Goal: Transaction & Acquisition: Purchase product/service

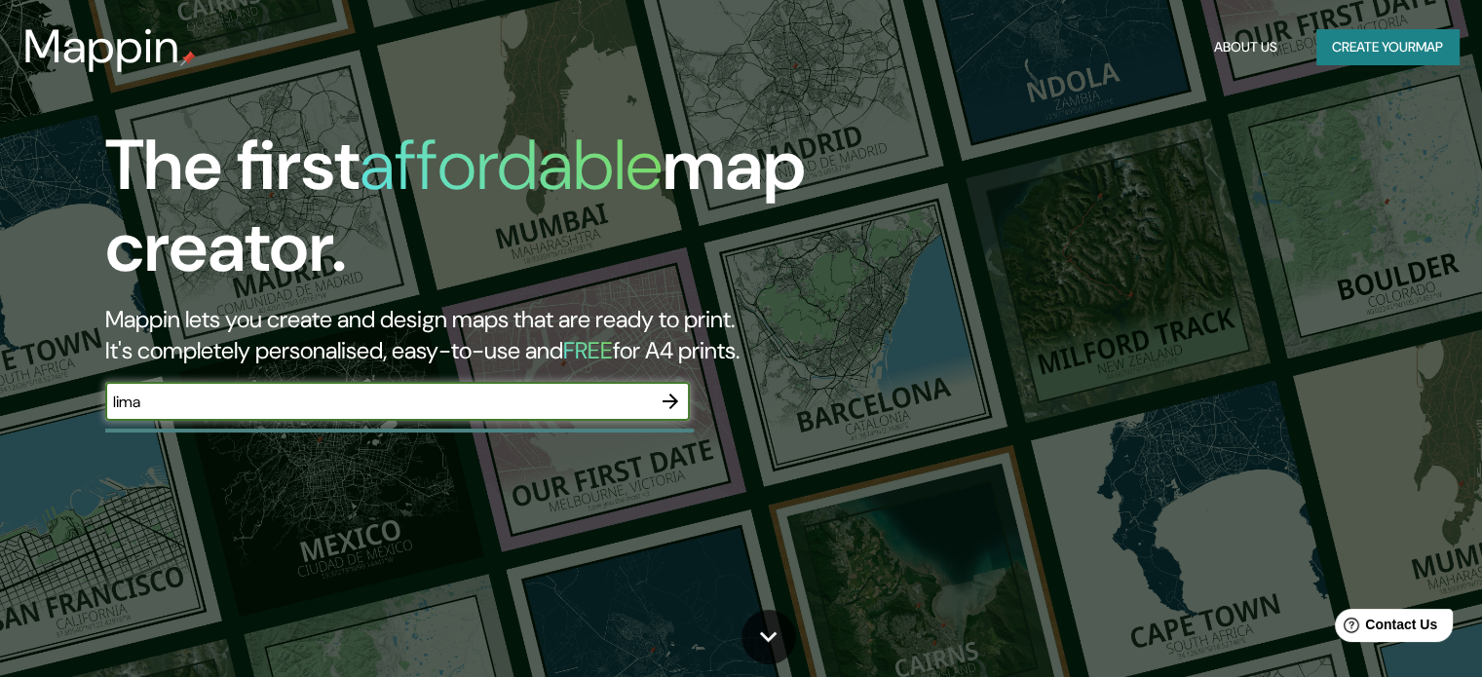
type input "lima"
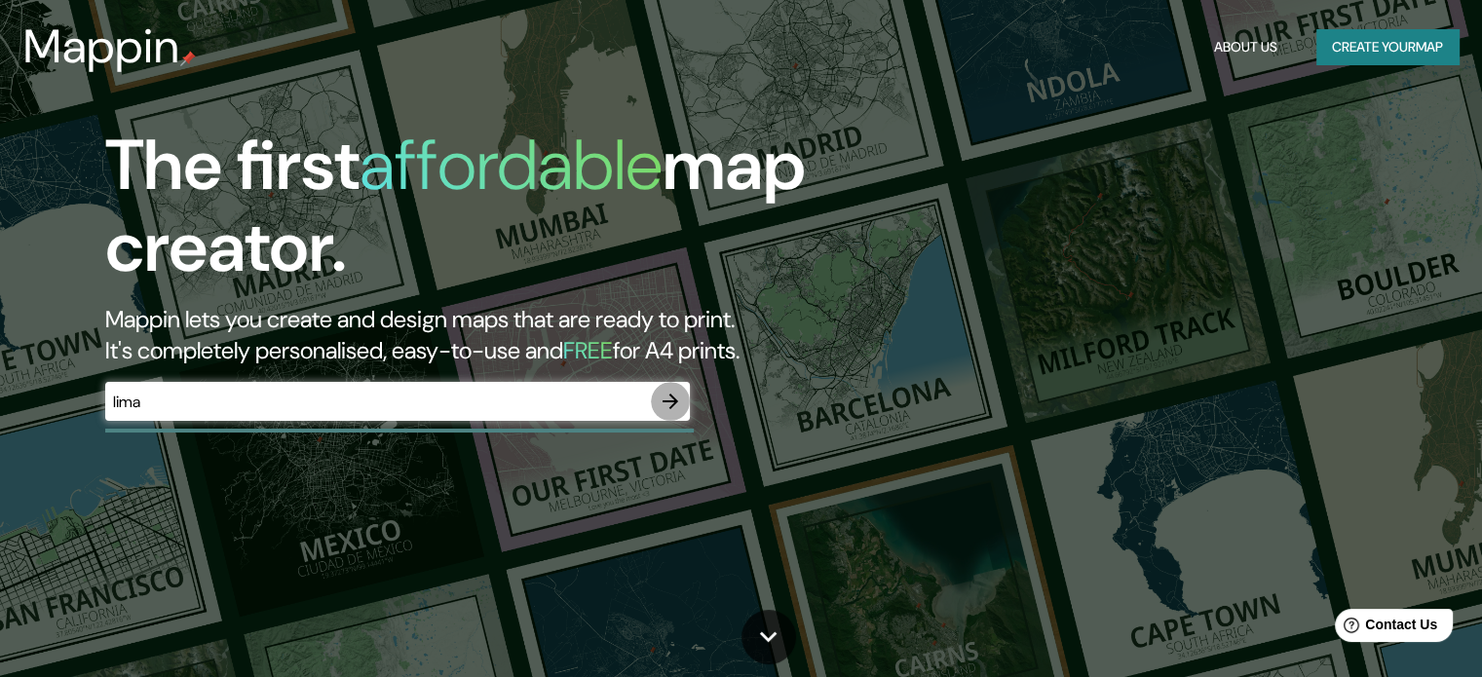
click at [676, 393] on icon "button" at bounding box center [670, 401] width 23 height 23
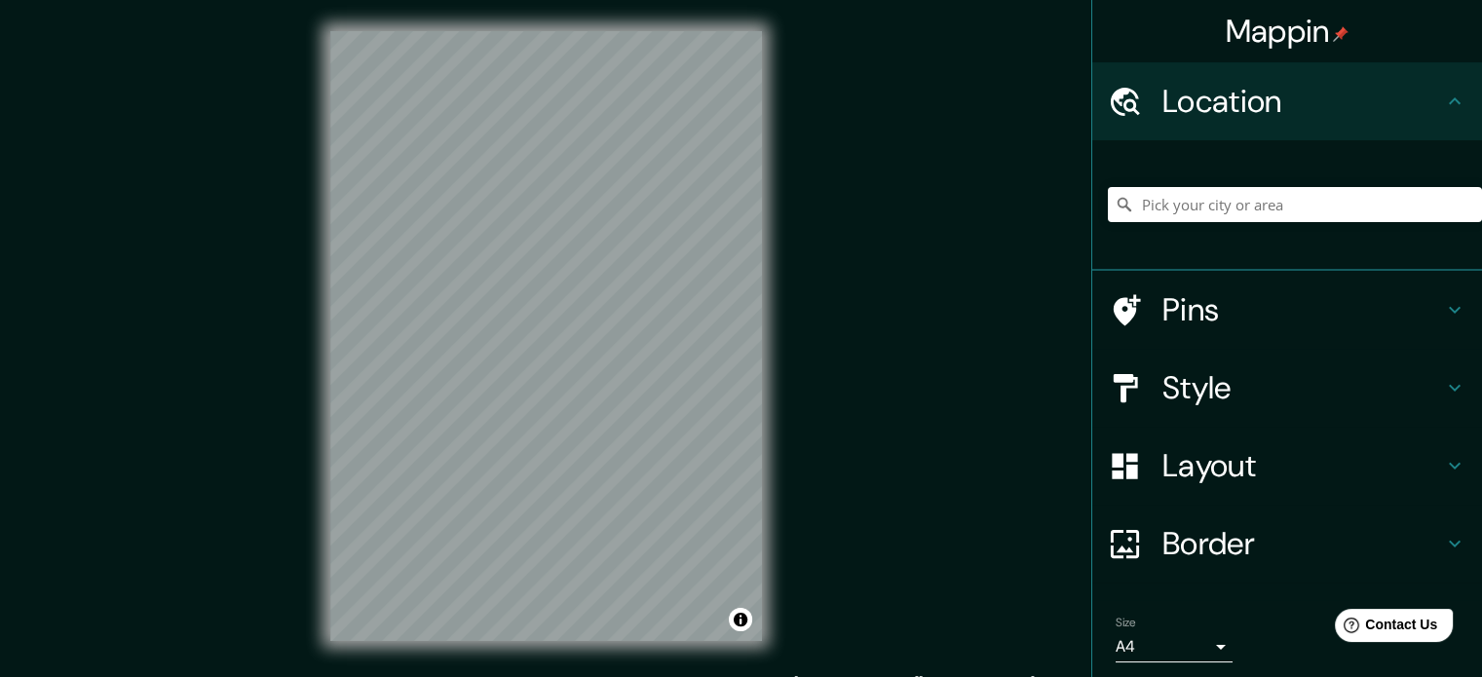
click at [925, 259] on div "Mappin Location Pins Style Layout Border Choose a border. Hint : you can make l…" at bounding box center [741, 352] width 1482 height 704
click at [370, 0] on html "Mappin Location Pins Style Layout Border Choose a border. Hint : you can make l…" at bounding box center [741, 338] width 1482 height 677
click at [335, 24] on div "© Mapbox © OpenStreetMap Improve this map" at bounding box center [546, 336] width 494 height 673
click at [1250, 213] on input "Pick your city or area" at bounding box center [1295, 204] width 374 height 35
click at [1264, 211] on input "[GEOGRAPHIC_DATA]" at bounding box center [1295, 204] width 374 height 35
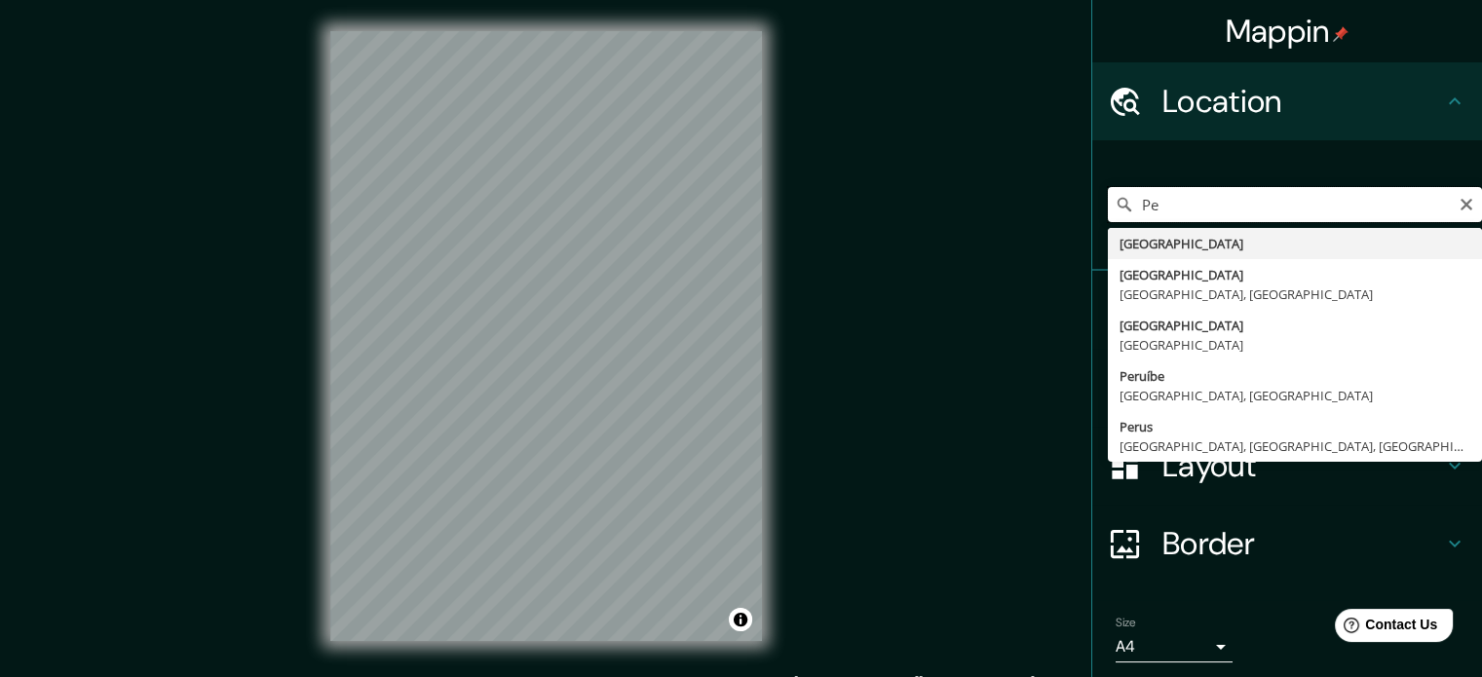
type input "P"
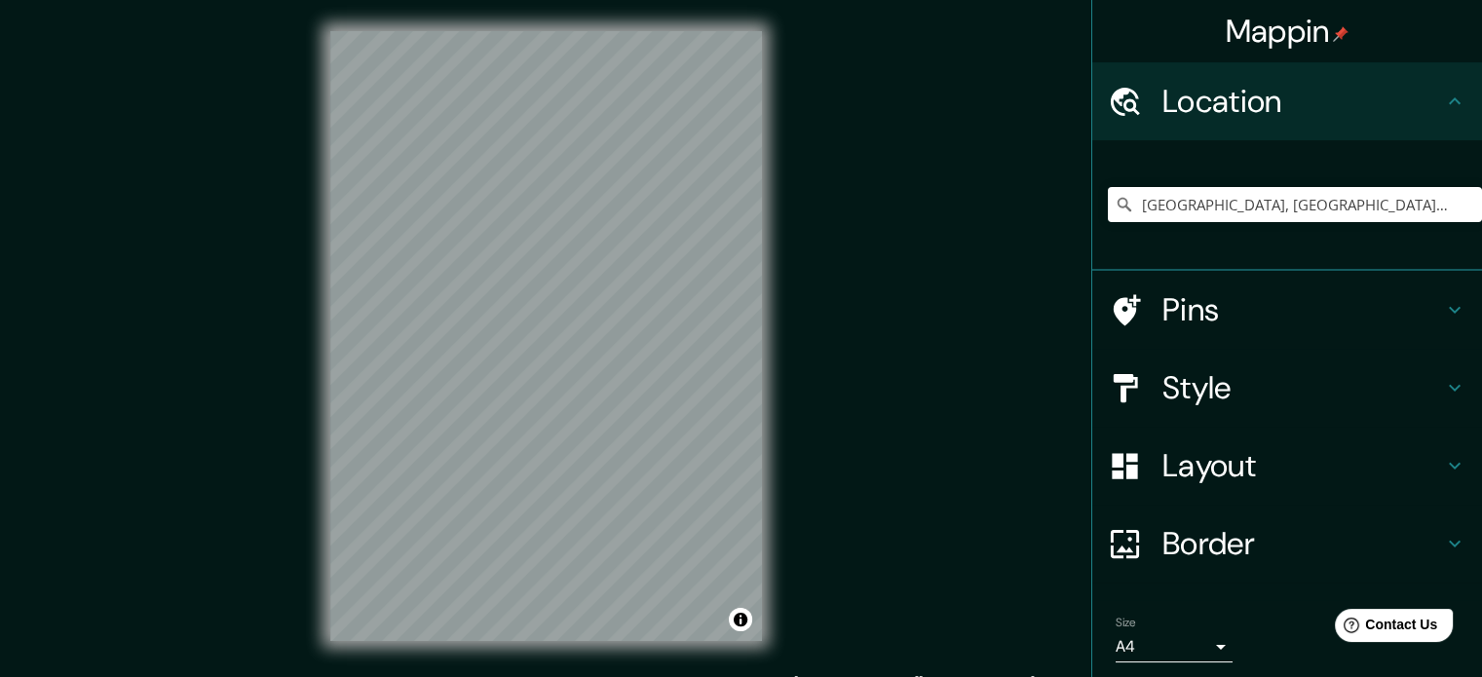
click at [780, 342] on div "© Mapbox © OpenStreetMap Improve this map" at bounding box center [546, 336] width 494 height 673
click at [1078, 233] on div "Mappin Location [GEOGRAPHIC_DATA], [GEOGRAPHIC_DATA], [GEOGRAPHIC_DATA], [GEOGR…" at bounding box center [741, 352] width 1482 height 704
click at [1084, 269] on div "Mappin Location [GEOGRAPHIC_DATA], [GEOGRAPHIC_DATA], [GEOGRAPHIC_DATA], [GEOGR…" at bounding box center [741, 352] width 1482 height 704
click at [285, 0] on html "Mappin Location [GEOGRAPHIC_DATA], [GEOGRAPHIC_DATA], [GEOGRAPHIC_DATA], [GEOGR…" at bounding box center [741, 338] width 1482 height 677
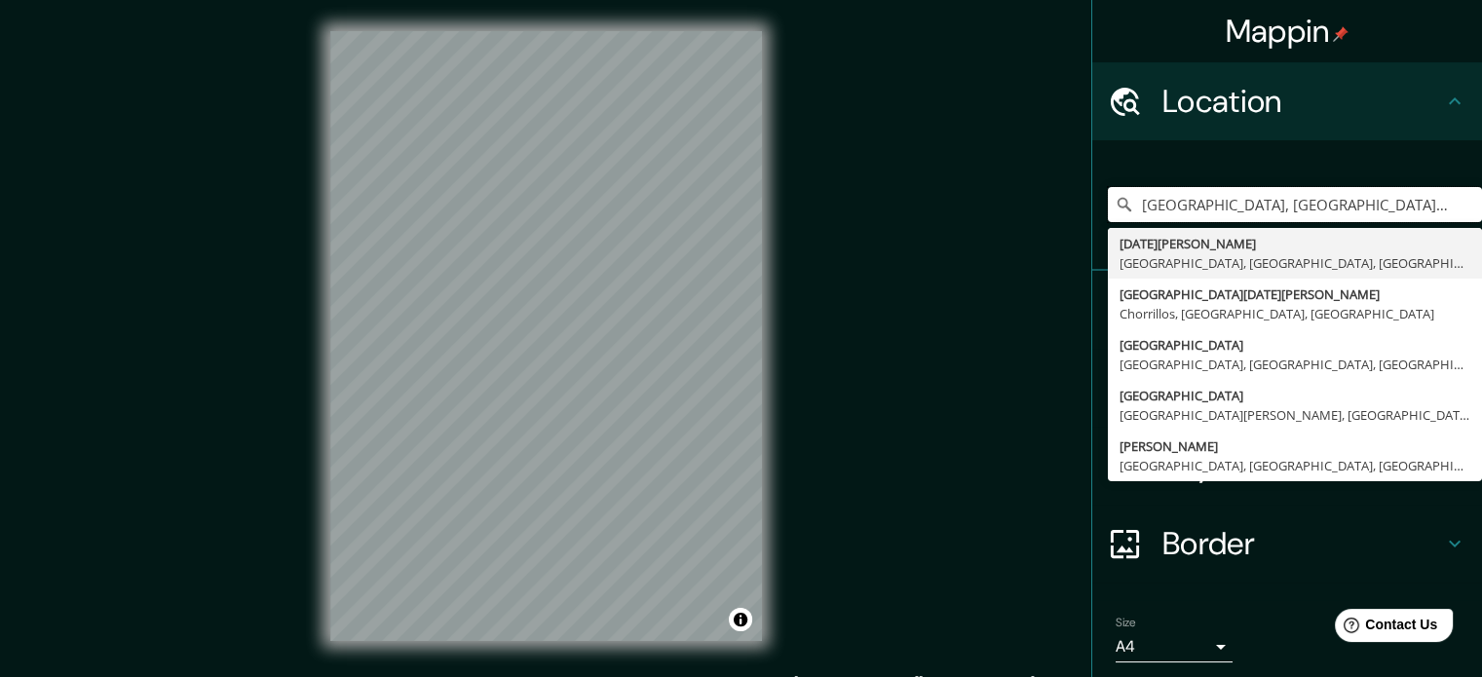
drag, startPoint x: 1210, startPoint y: 205, endPoint x: 968, endPoint y: 146, distance: 248.7
click at [968, 146] on div "Mappin Location [GEOGRAPHIC_DATA], [GEOGRAPHIC_DATA], [GEOGRAPHIC_DATA], [GEOGR…" at bounding box center [741, 352] width 1482 height 704
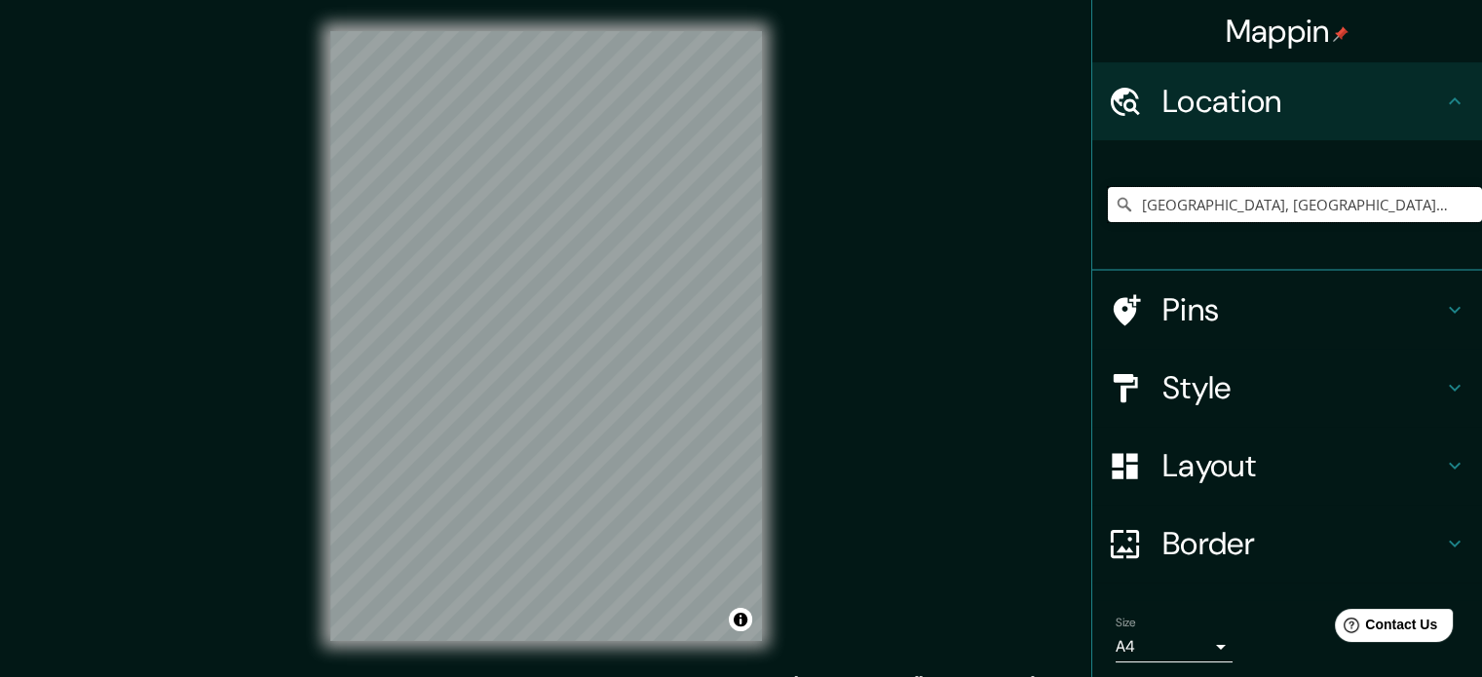
drag, startPoint x: 1372, startPoint y: 215, endPoint x: 1119, endPoint y: 169, distance: 257.7
click at [1119, 169] on div "[GEOGRAPHIC_DATA], [GEOGRAPHIC_DATA], [GEOGRAPHIC_DATA], [GEOGRAPHIC_DATA]" at bounding box center [1295, 204] width 374 height 97
type input "[GEOGRAPHIC_DATA]"
click at [1169, 321] on h4 "Pins" at bounding box center [1303, 309] width 281 height 39
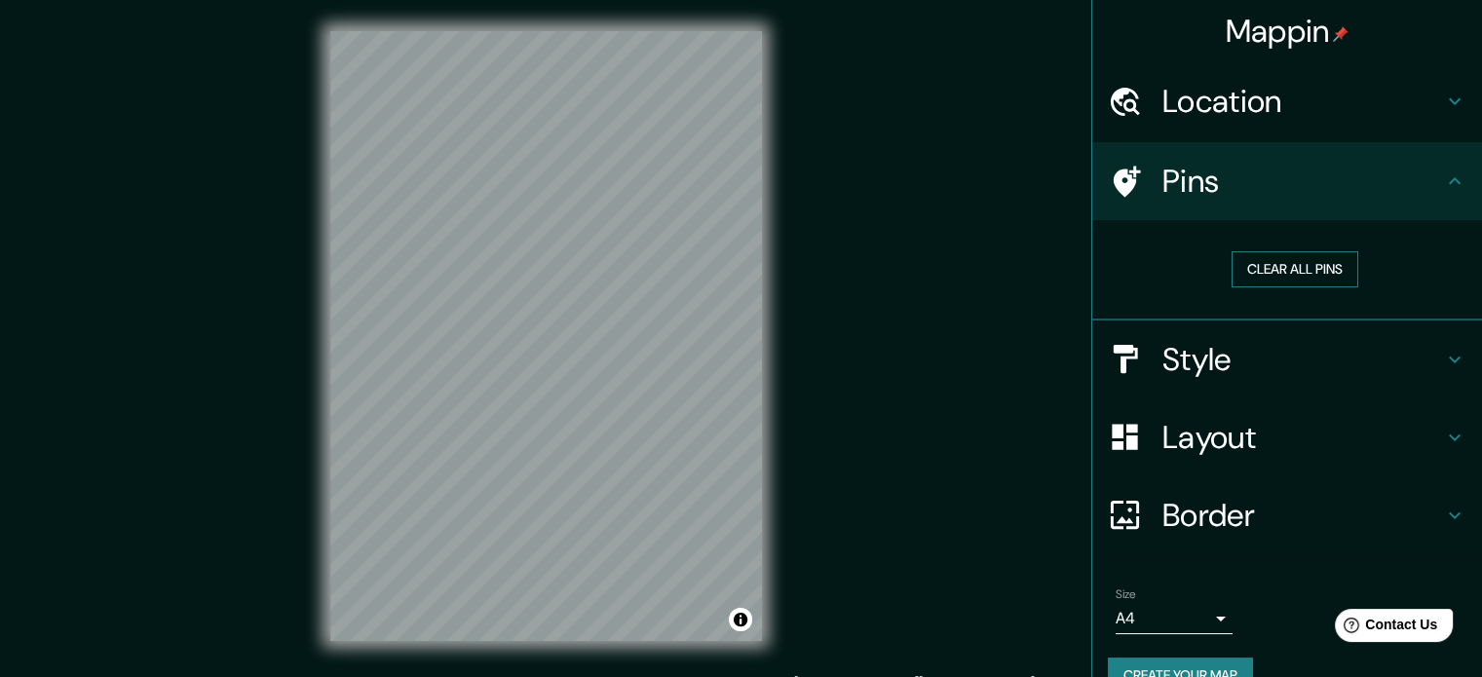
click at [1279, 276] on button "Clear all pins" at bounding box center [1295, 269] width 127 height 36
click at [1307, 256] on button "Clear all pins" at bounding box center [1295, 269] width 127 height 36
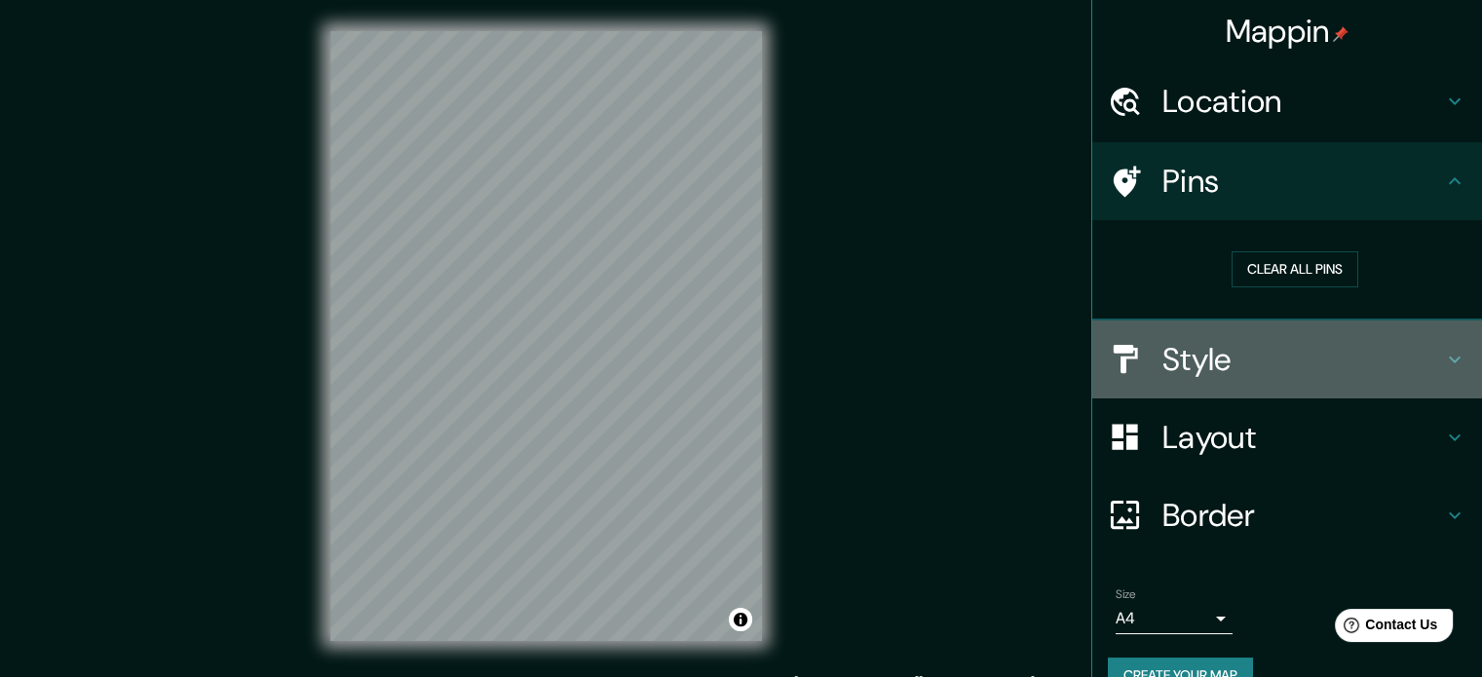
click at [1192, 335] on div "Style" at bounding box center [1288, 360] width 390 height 78
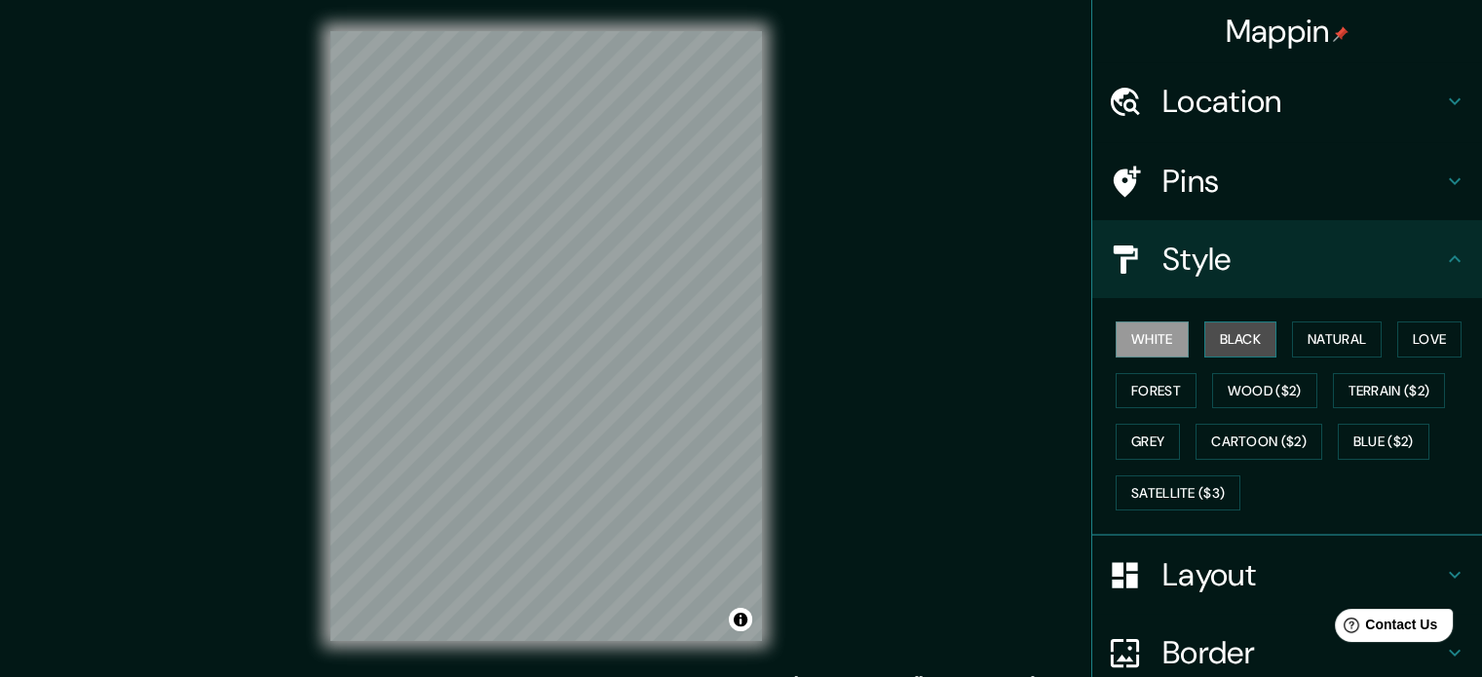
click at [1235, 333] on button "Black" at bounding box center [1241, 340] width 73 height 36
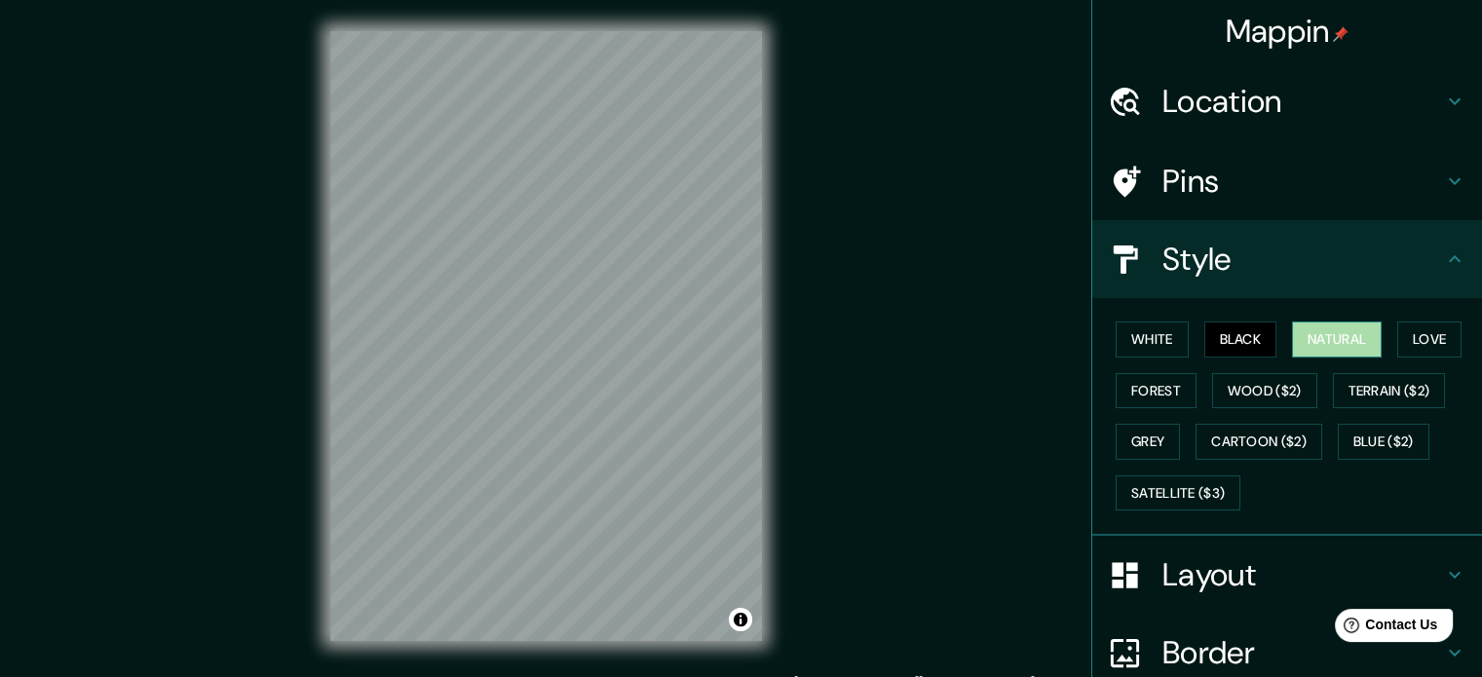
click at [1313, 333] on button "Natural" at bounding box center [1337, 340] width 90 height 36
click at [1453, 338] on button "Love" at bounding box center [1430, 340] width 64 height 36
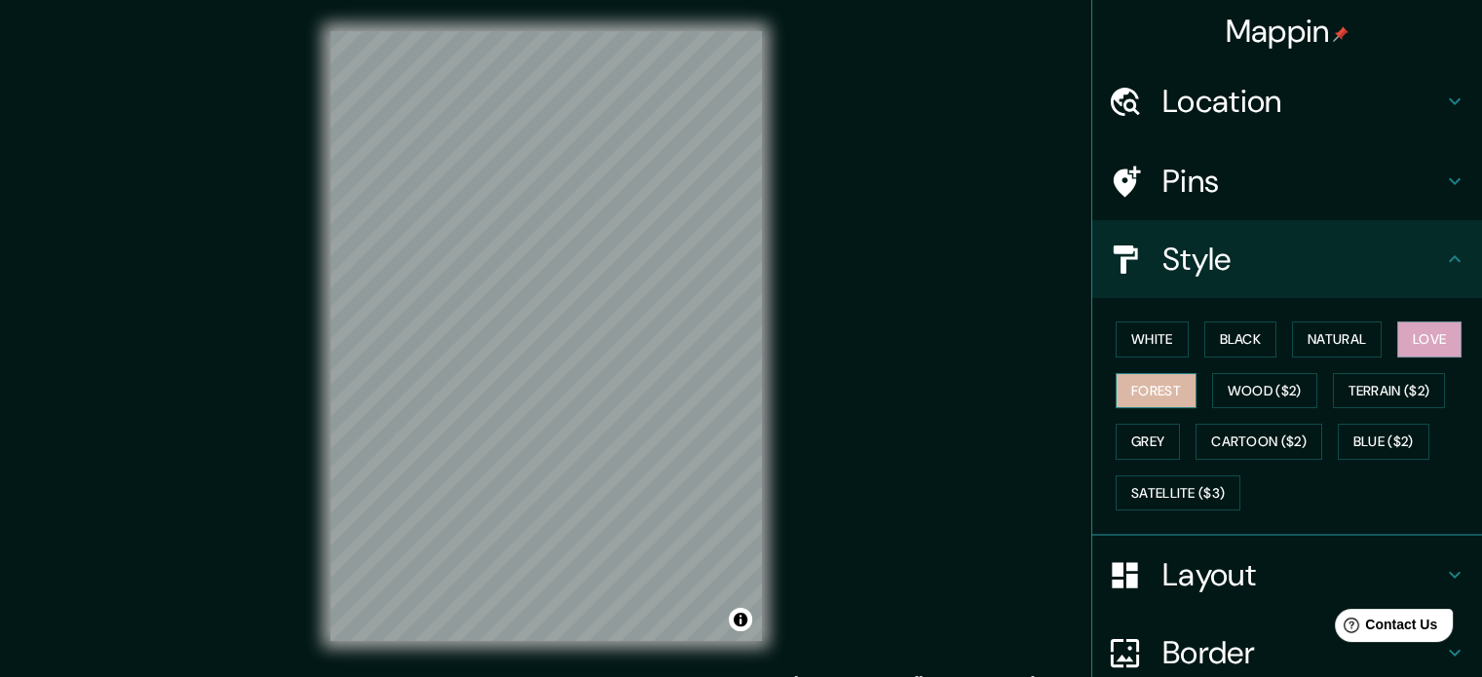
click at [1138, 383] on button "Forest" at bounding box center [1156, 391] width 81 height 36
click at [1245, 396] on button "Wood ($2)" at bounding box center [1264, 391] width 105 height 36
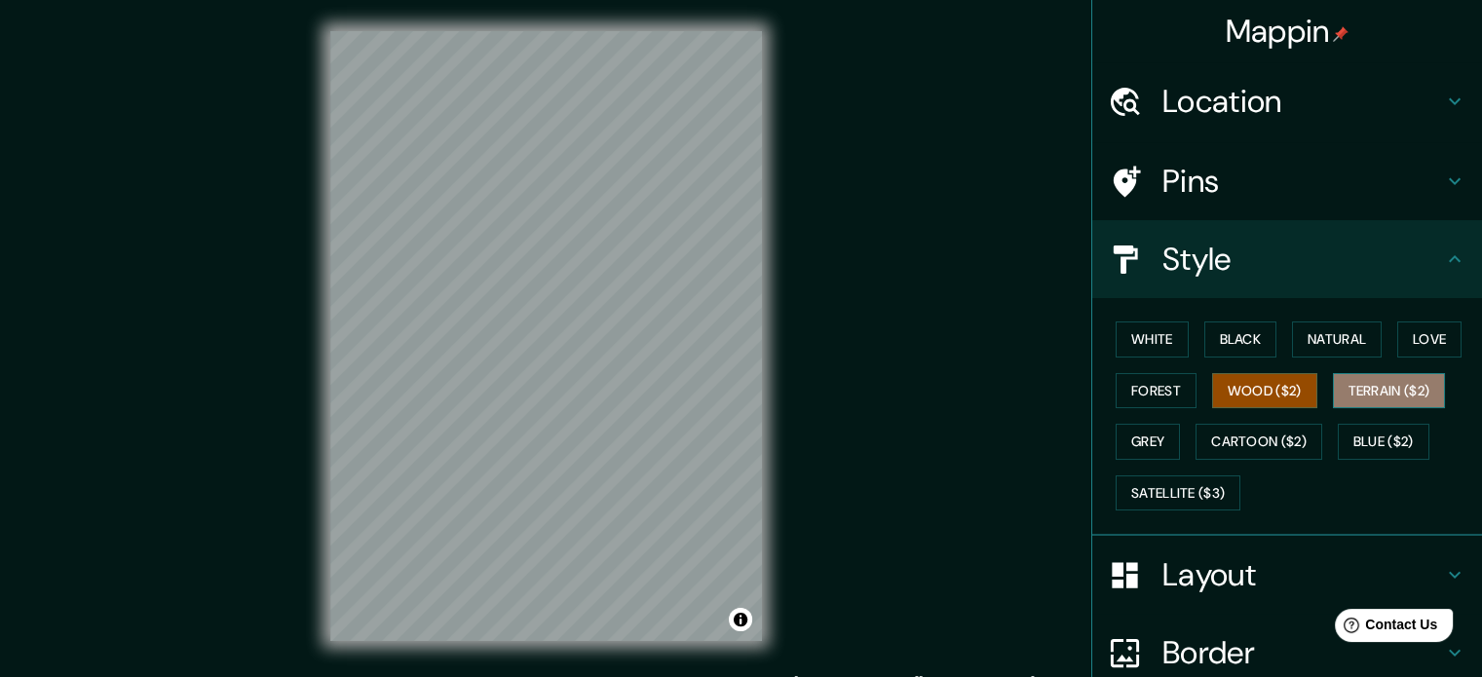
click at [1339, 399] on button "Terrain ($2)" at bounding box center [1389, 391] width 113 height 36
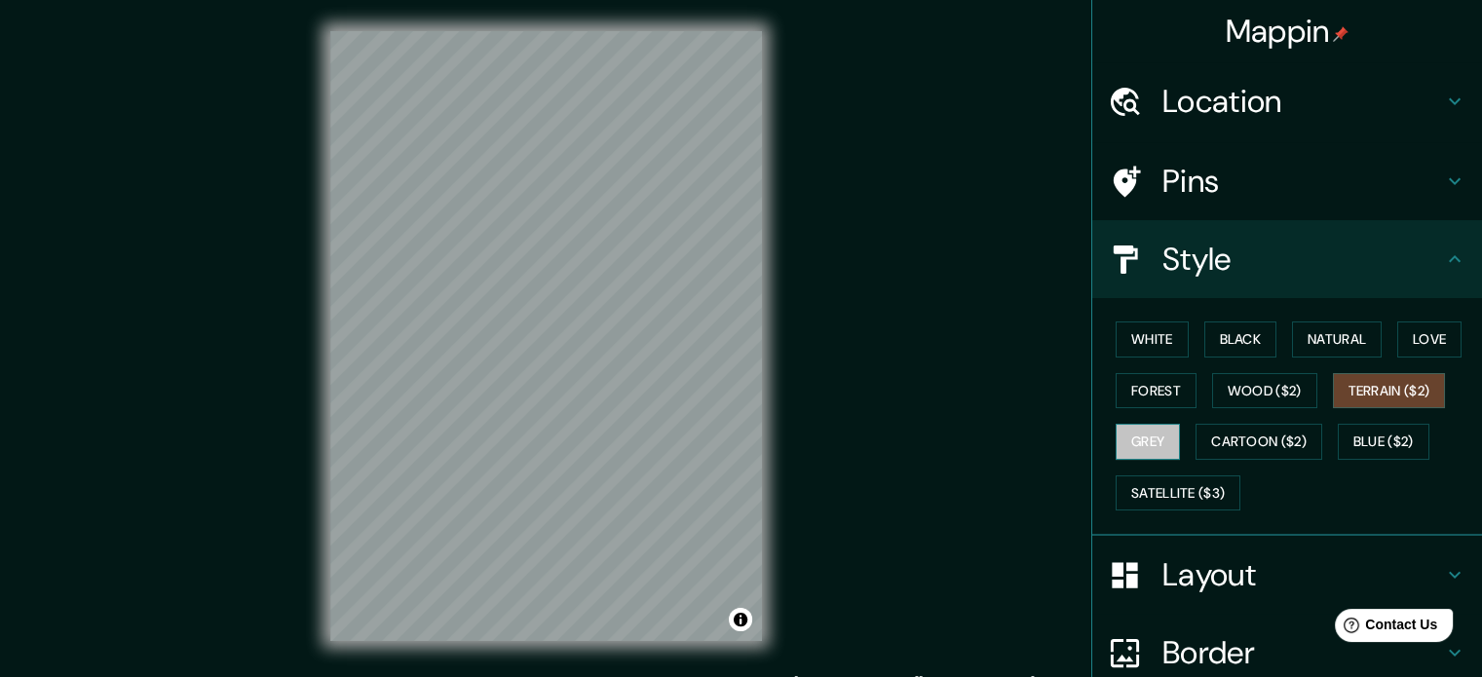
click at [1146, 435] on button "Grey" at bounding box center [1148, 442] width 64 height 36
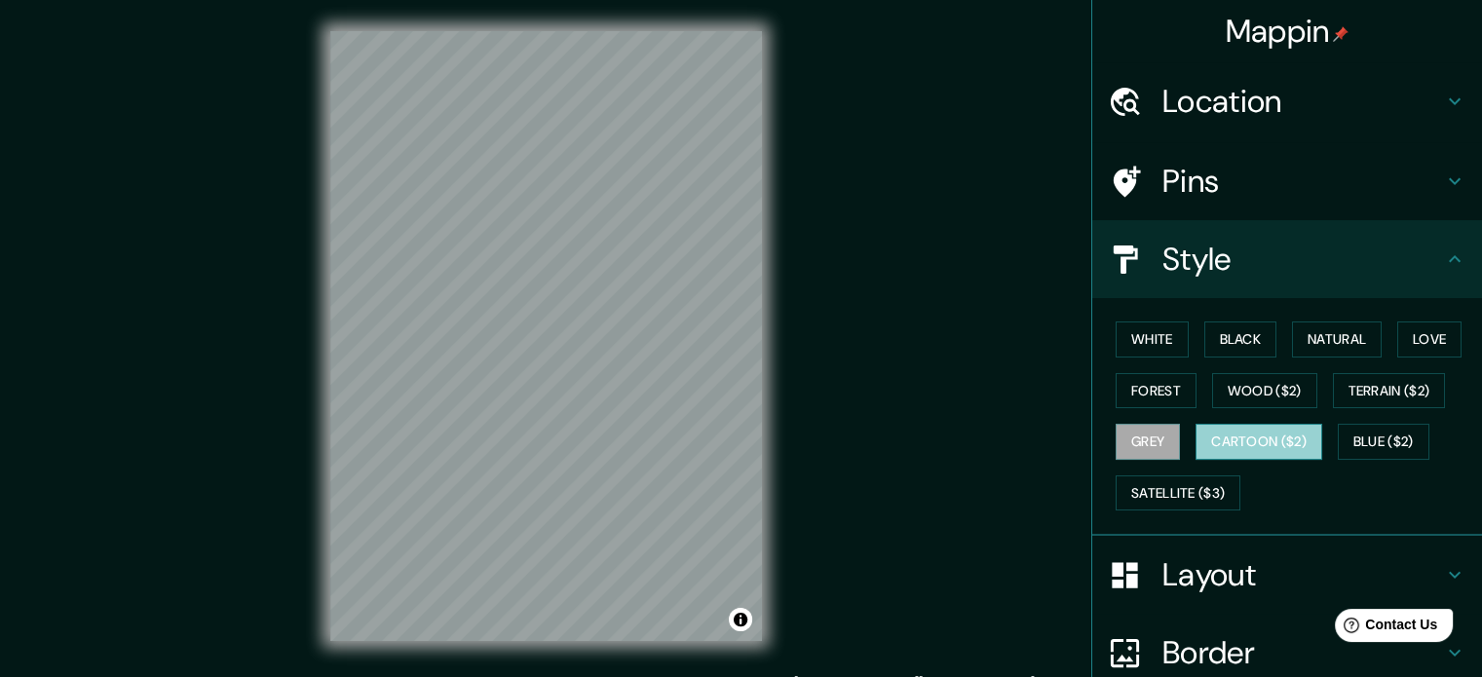
click at [1214, 429] on button "Cartoon ($2)" at bounding box center [1259, 442] width 127 height 36
click at [255, 131] on div "Mappin Location [GEOGRAPHIC_DATA] [GEOGRAPHIC_DATA] [GEOGRAPHIC_DATA] [GEOGRAPH…" at bounding box center [741, 352] width 1482 height 704
click at [269, 204] on div "Mappin Location [GEOGRAPHIC_DATA] [GEOGRAPHIC_DATA] [GEOGRAPHIC_DATA] [GEOGRAPH…" at bounding box center [741, 352] width 1482 height 704
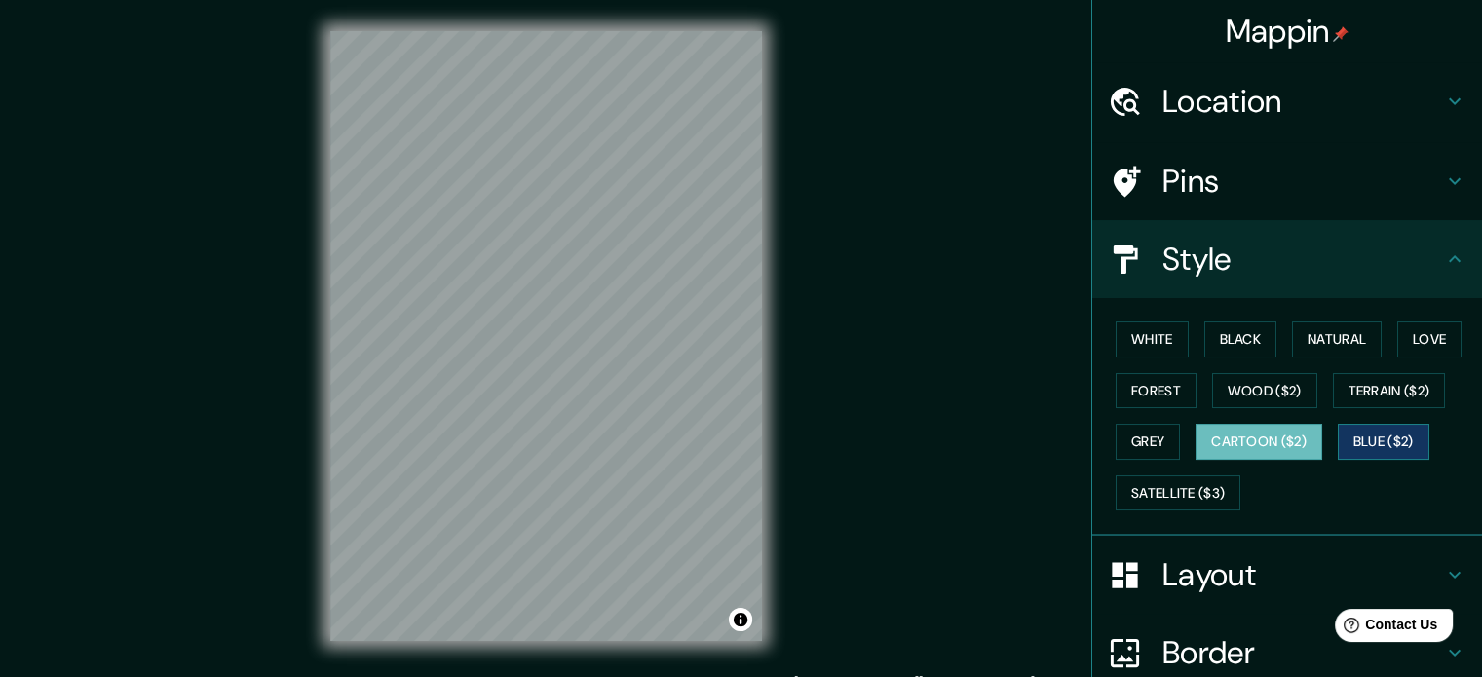
click at [1342, 432] on button "Blue ($2)" at bounding box center [1384, 442] width 92 height 36
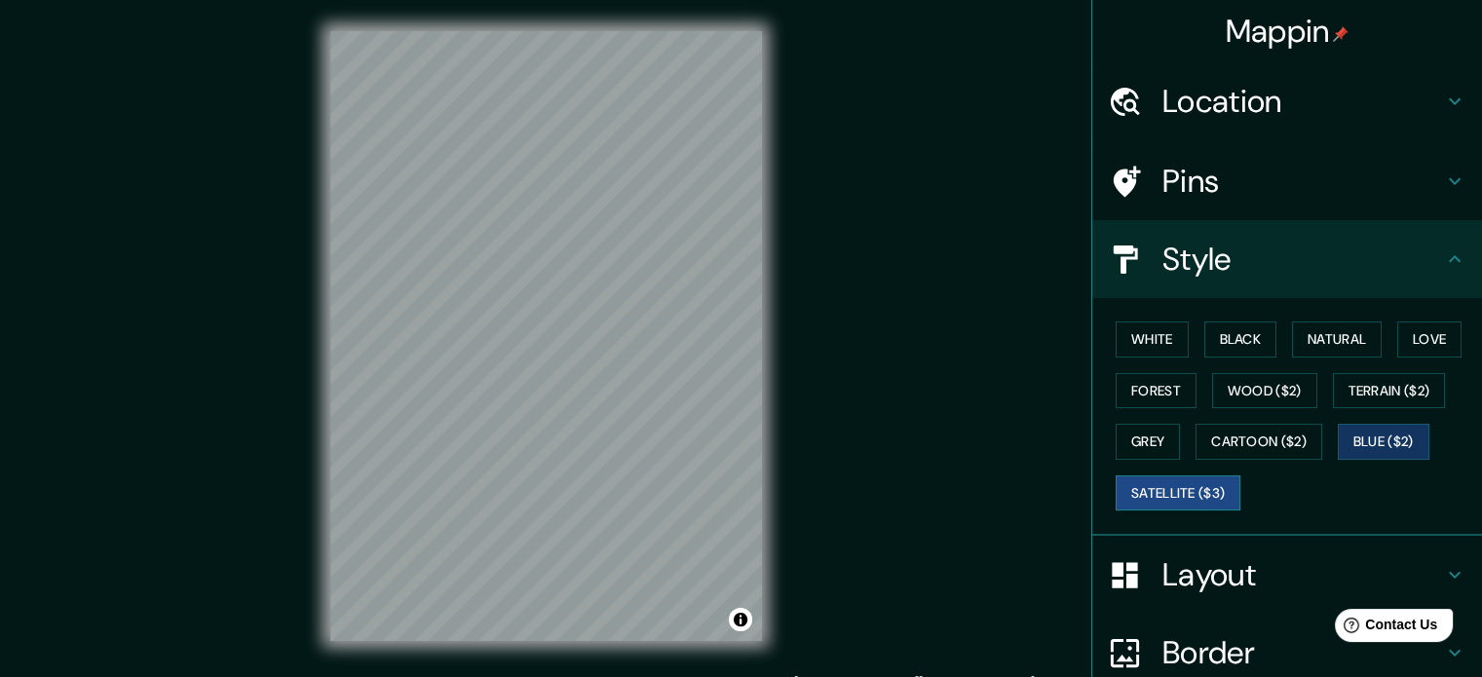
click at [1196, 490] on button "Satellite ($3)" at bounding box center [1178, 494] width 125 height 36
click at [1430, 342] on button "Love" at bounding box center [1430, 340] width 64 height 36
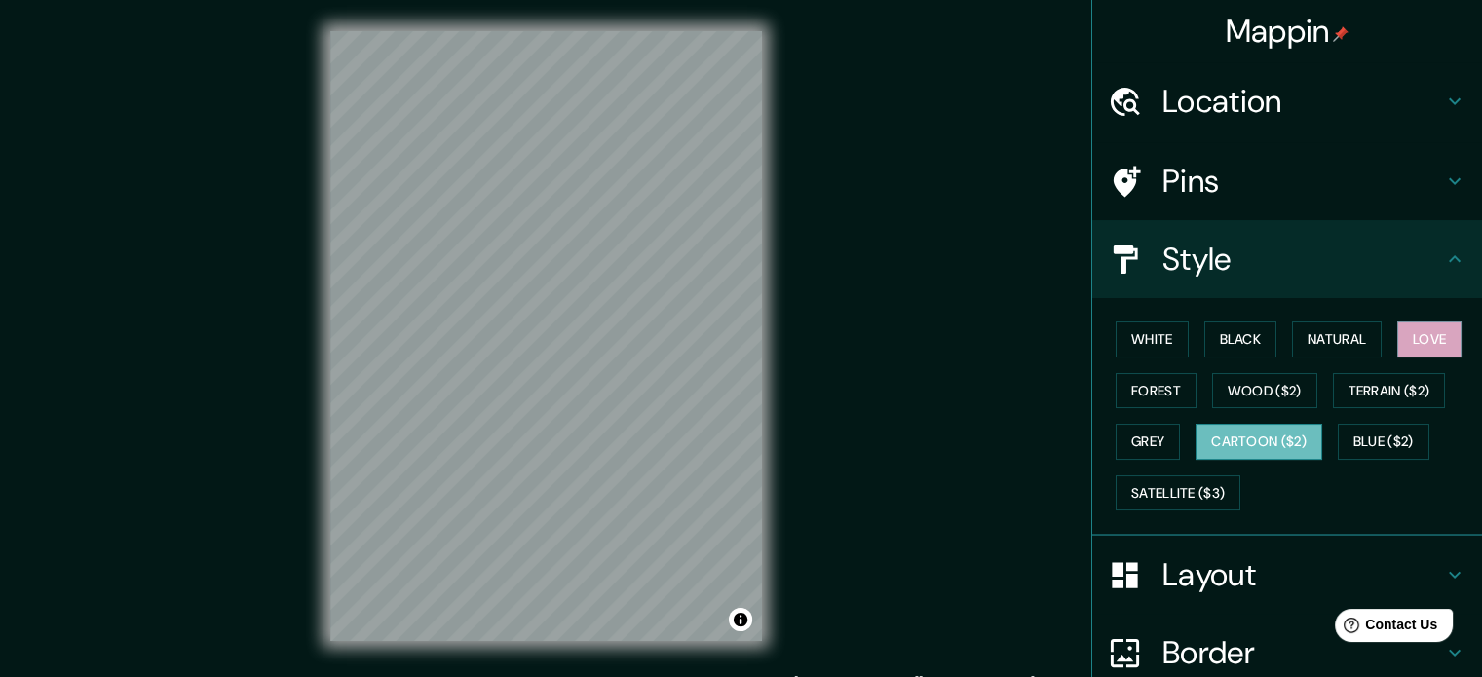
click at [1271, 429] on button "Cartoon ($2)" at bounding box center [1259, 442] width 127 height 36
click at [869, 541] on div "Mappin Location [GEOGRAPHIC_DATA] [GEOGRAPHIC_DATA] [GEOGRAPHIC_DATA] [GEOGRAPH…" at bounding box center [741, 352] width 1482 height 704
click at [275, 211] on div "Mappin Location [GEOGRAPHIC_DATA] [GEOGRAPHIC_DATA] [GEOGRAPHIC_DATA] [GEOGRAPH…" at bounding box center [741, 352] width 1482 height 704
click at [296, 277] on div "Mappin Location [GEOGRAPHIC_DATA] [GEOGRAPHIC_DATA] [GEOGRAPHIC_DATA] [GEOGRAPH…" at bounding box center [741, 352] width 1482 height 704
click at [324, 252] on div "© Mapbox © OpenStreetMap Improve this map" at bounding box center [546, 336] width 494 height 673
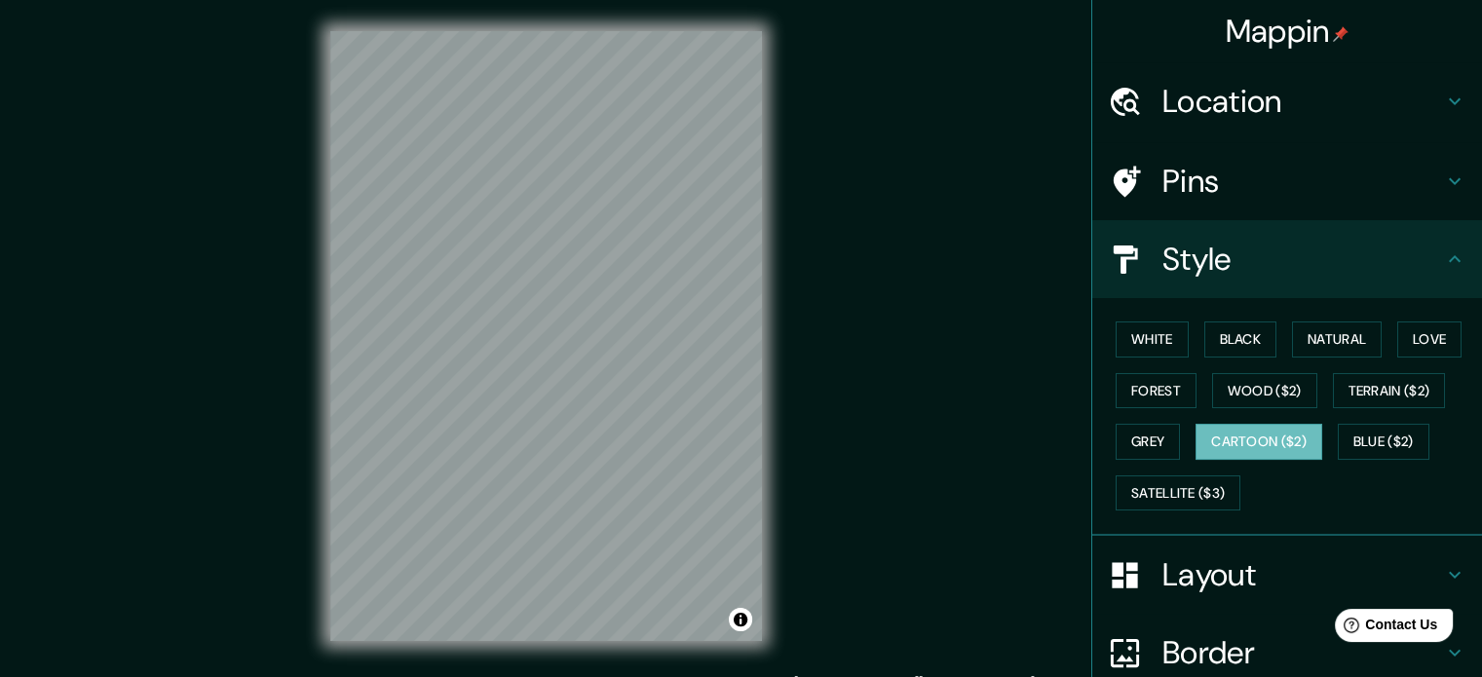
click at [217, 412] on div "Mappin Location [GEOGRAPHIC_DATA] [GEOGRAPHIC_DATA] [GEOGRAPHIC_DATA] [GEOGRAPH…" at bounding box center [741, 352] width 1482 height 704
click at [905, 344] on div "Mappin Location [GEOGRAPHIC_DATA] [GEOGRAPHIC_DATA] [GEOGRAPHIC_DATA] [GEOGRAPH…" at bounding box center [741, 352] width 1482 height 704
click at [1275, 345] on div "White Black Natural Love Forest Wood ($2) Terrain ($2) Grey Cartoon ($2) Blue (…" at bounding box center [1295, 416] width 374 height 205
click at [1131, 327] on button "White" at bounding box center [1152, 340] width 73 height 36
click at [1212, 536] on div "Layout" at bounding box center [1288, 575] width 390 height 78
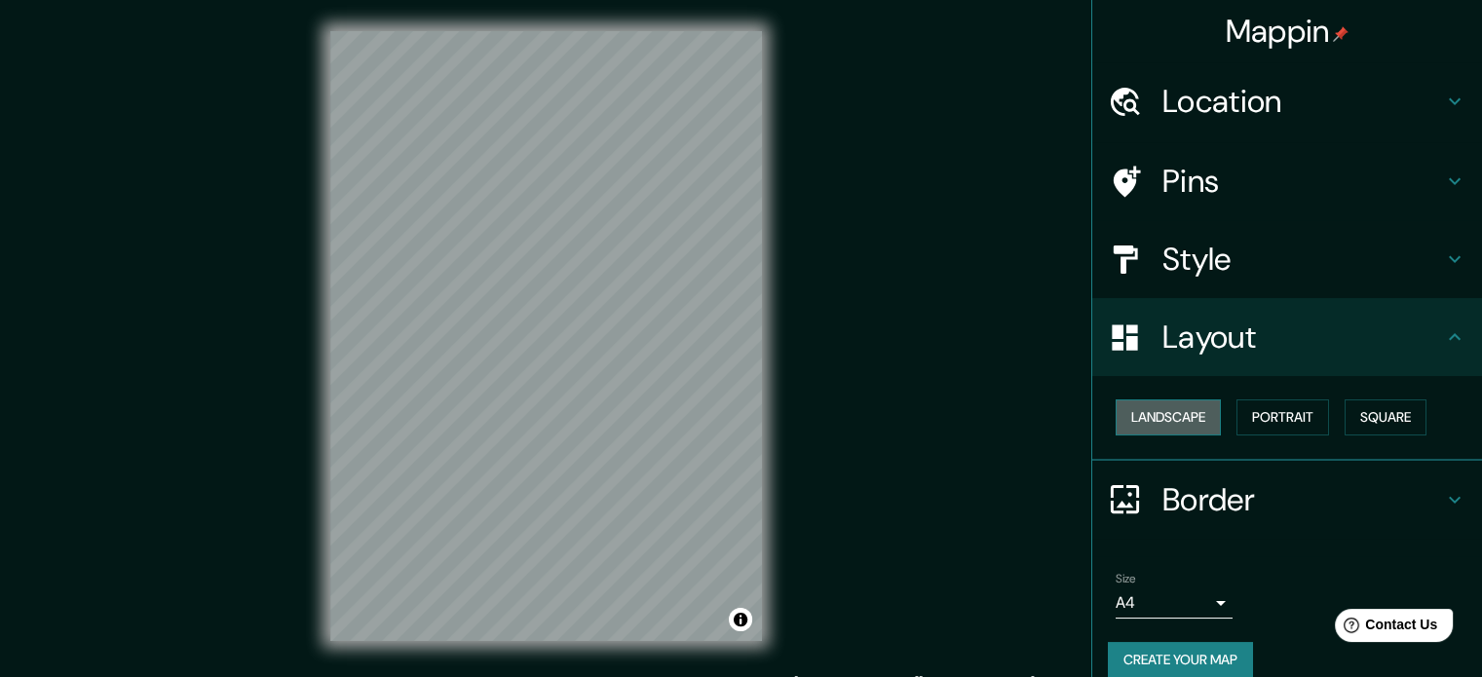
click at [1178, 421] on button "Landscape" at bounding box center [1168, 418] width 105 height 36
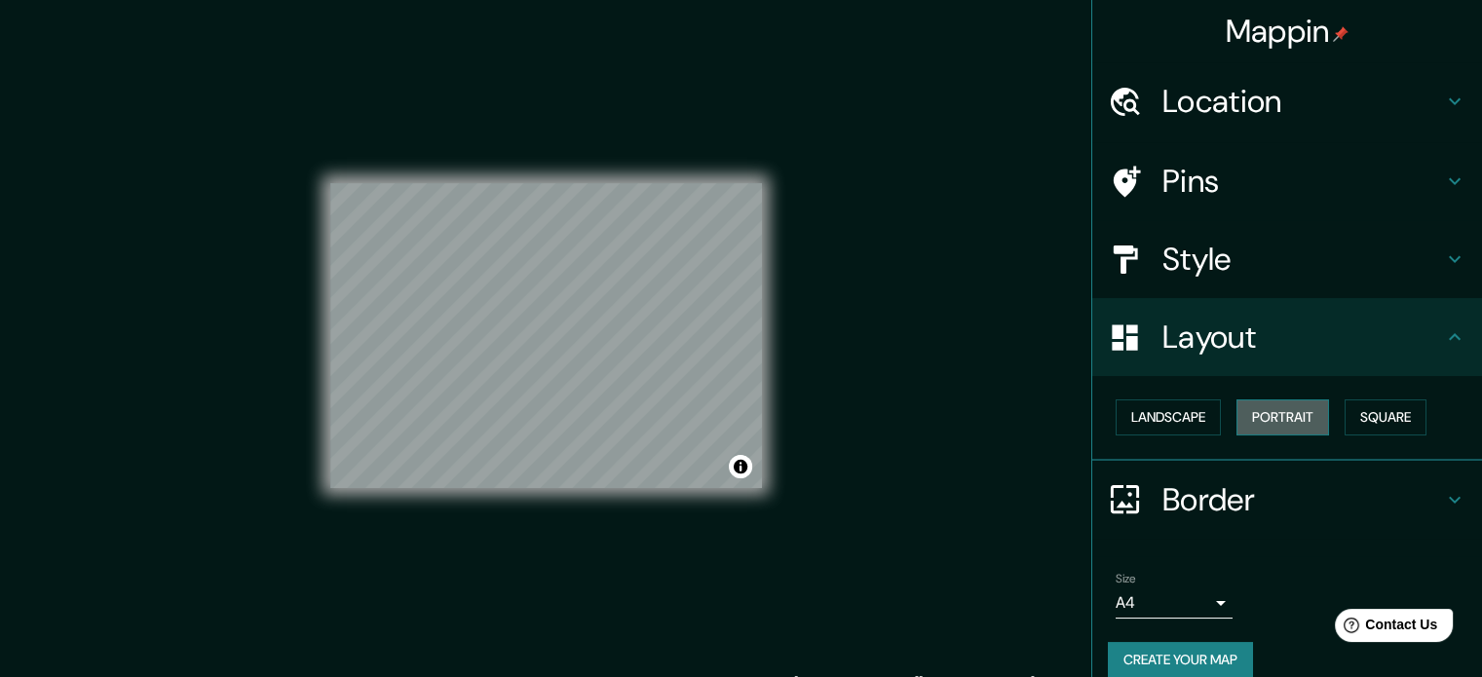
click at [1237, 423] on button "Portrait" at bounding box center [1283, 418] width 93 height 36
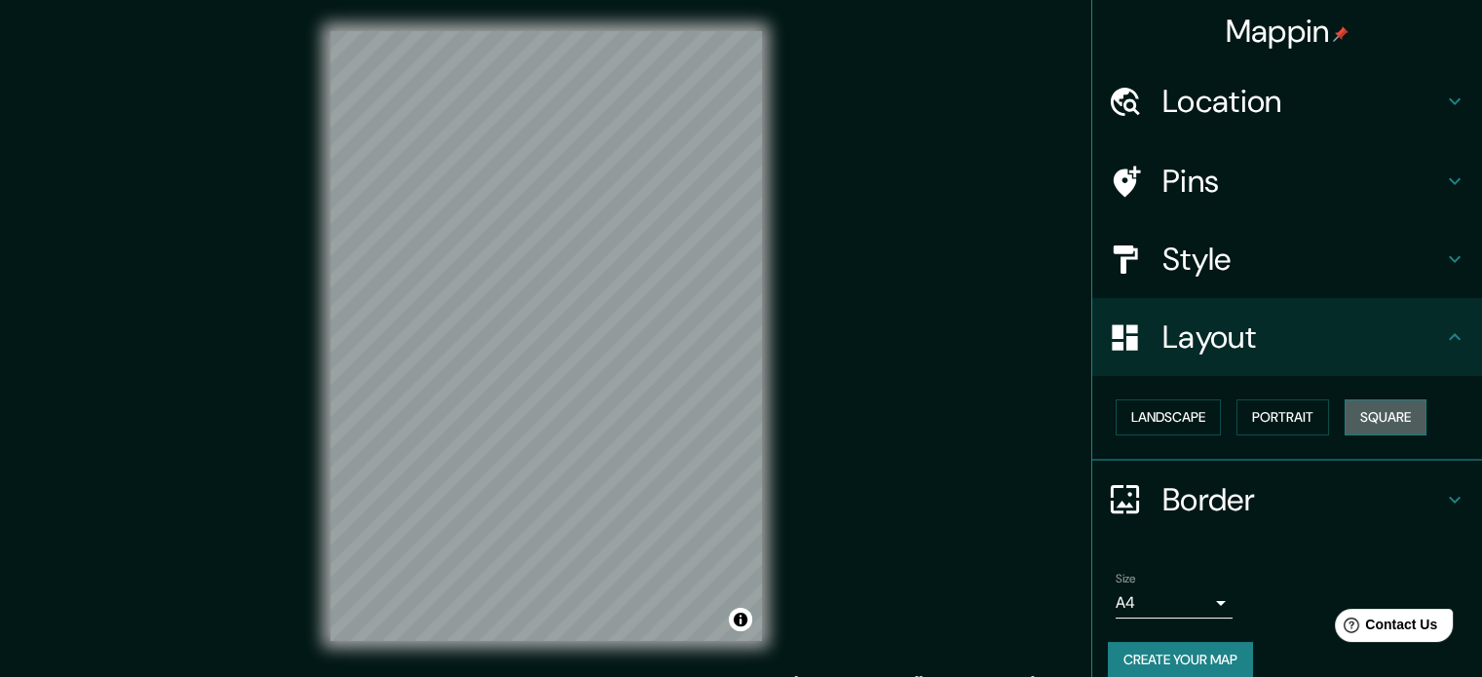
click at [1355, 425] on button "Square" at bounding box center [1386, 418] width 82 height 36
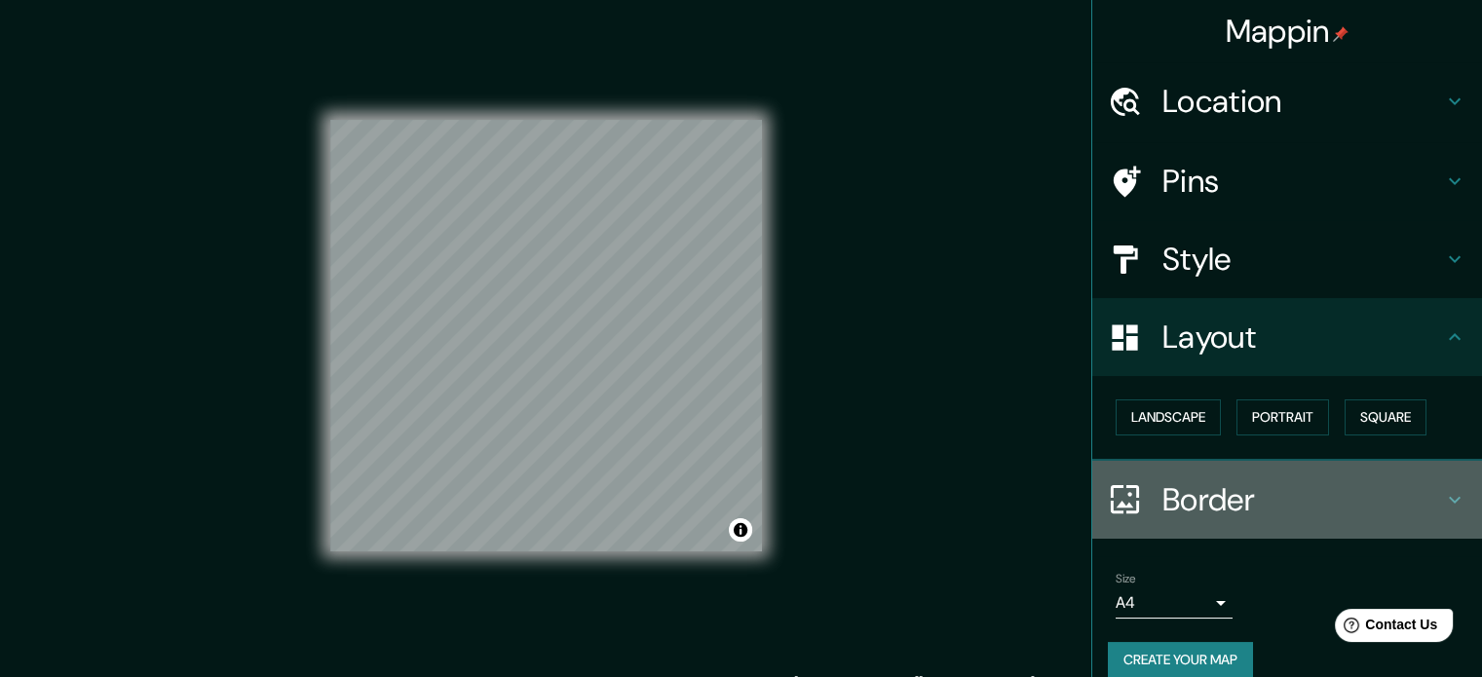
click at [1193, 493] on h4 "Border" at bounding box center [1303, 500] width 281 height 39
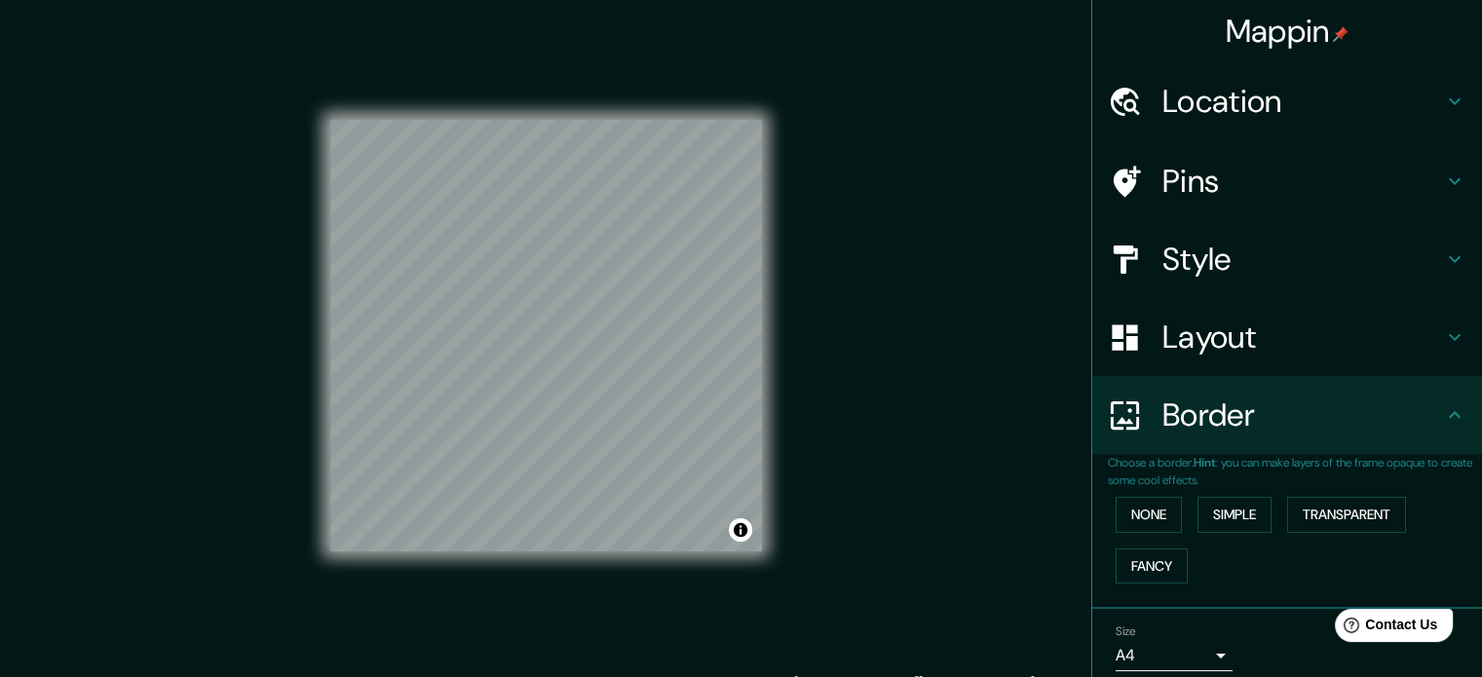
click at [1146, 495] on div "None Simple Transparent Fancy" at bounding box center [1295, 540] width 374 height 102
click at [1142, 519] on button "None" at bounding box center [1149, 515] width 66 height 36
click at [1212, 519] on button "Simple" at bounding box center [1235, 515] width 74 height 36
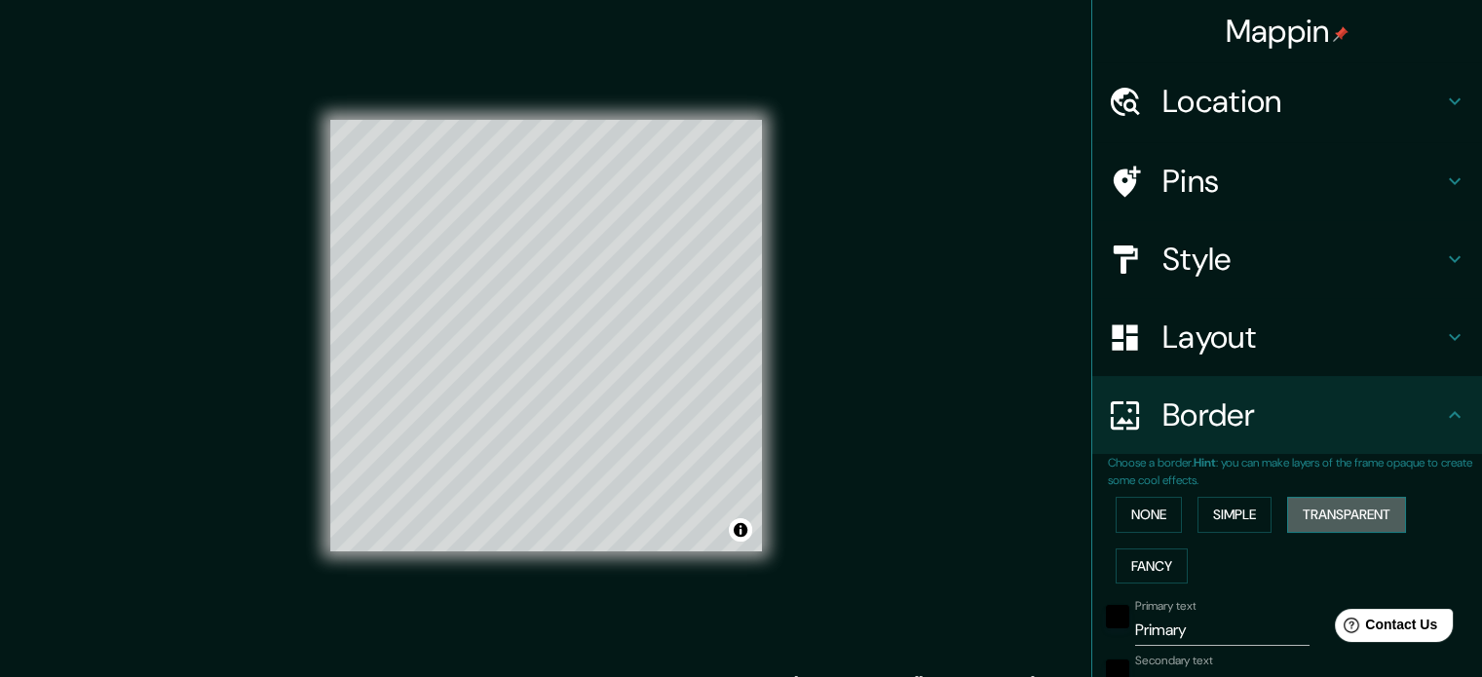
click at [1352, 516] on button "Transparent" at bounding box center [1347, 515] width 119 height 36
click at [1140, 563] on button "Fancy" at bounding box center [1152, 567] width 72 height 36
click at [1146, 510] on button "None" at bounding box center [1149, 515] width 66 height 36
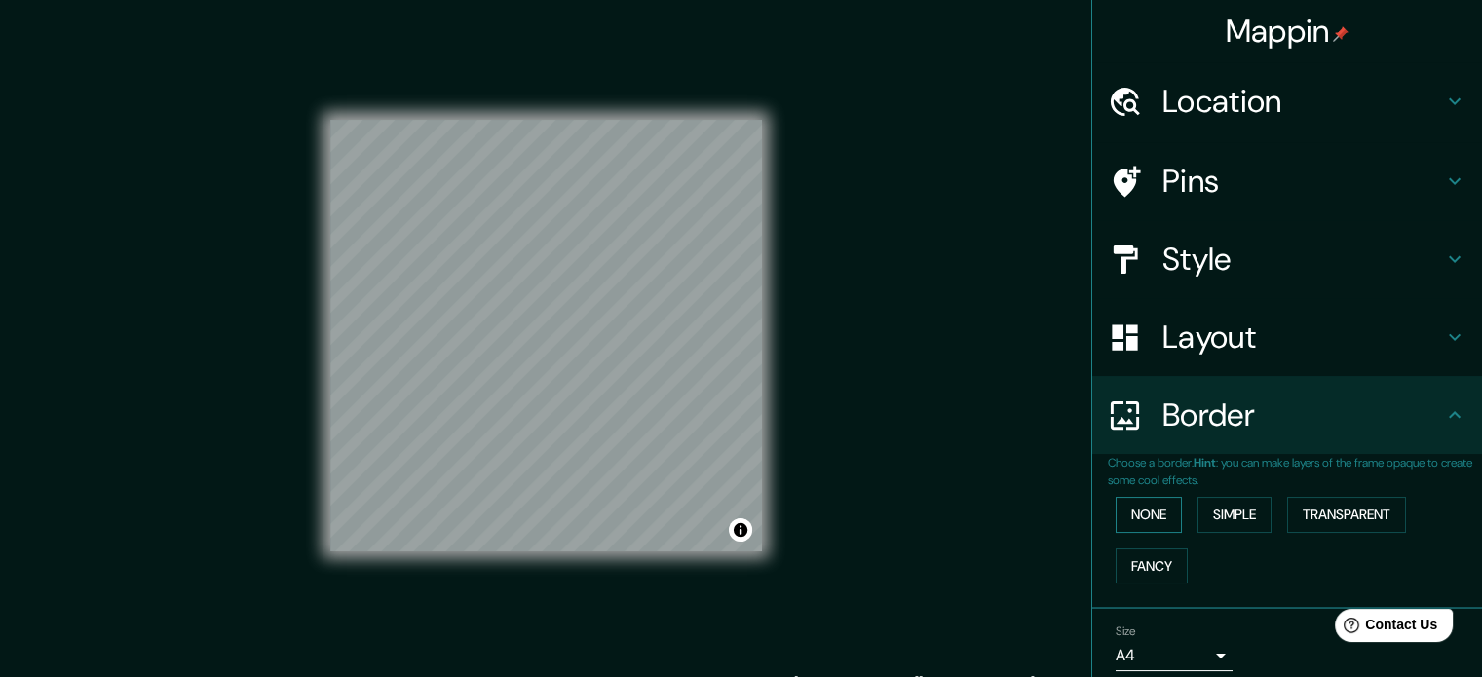
scroll to position [74, 0]
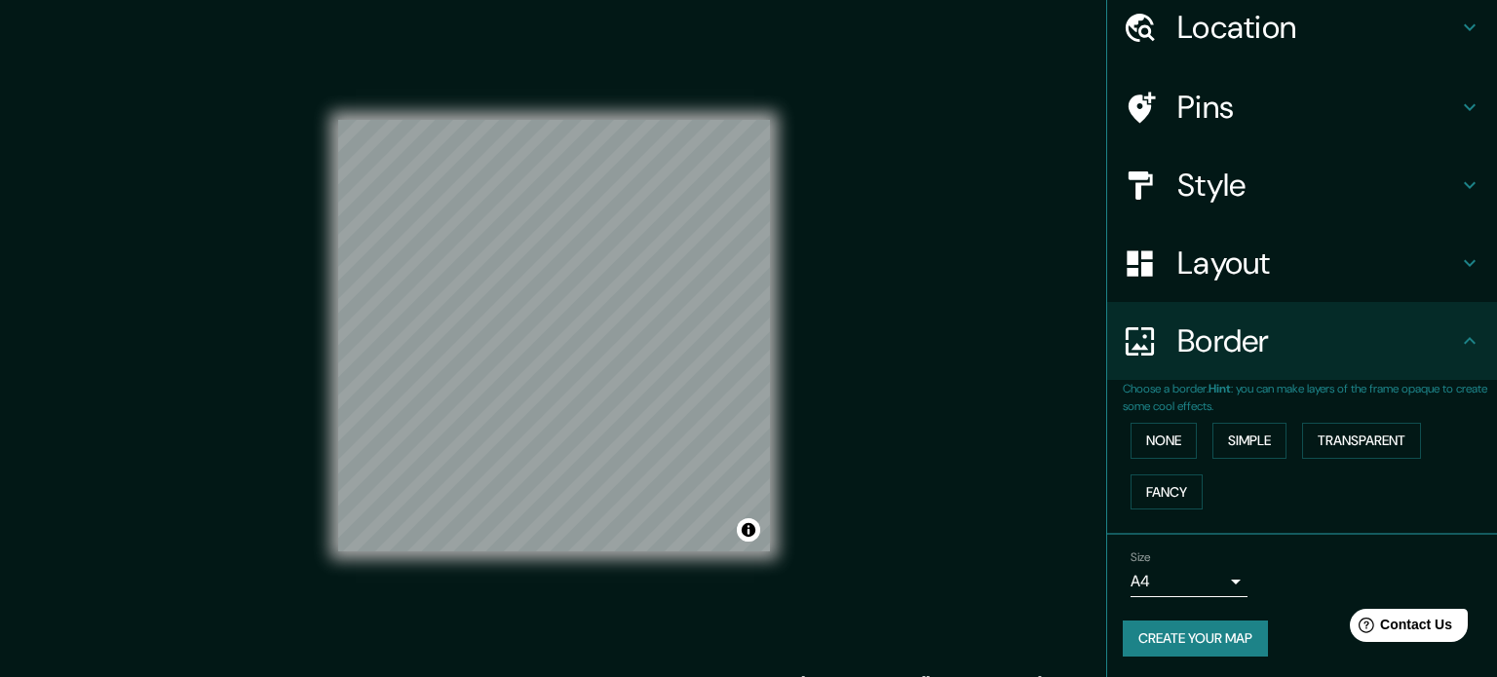
click at [1166, 576] on body "Mappin Location [GEOGRAPHIC_DATA] [GEOGRAPHIC_DATA] [GEOGRAPHIC_DATA] [GEOGRAPH…" at bounding box center [748, 338] width 1497 height 677
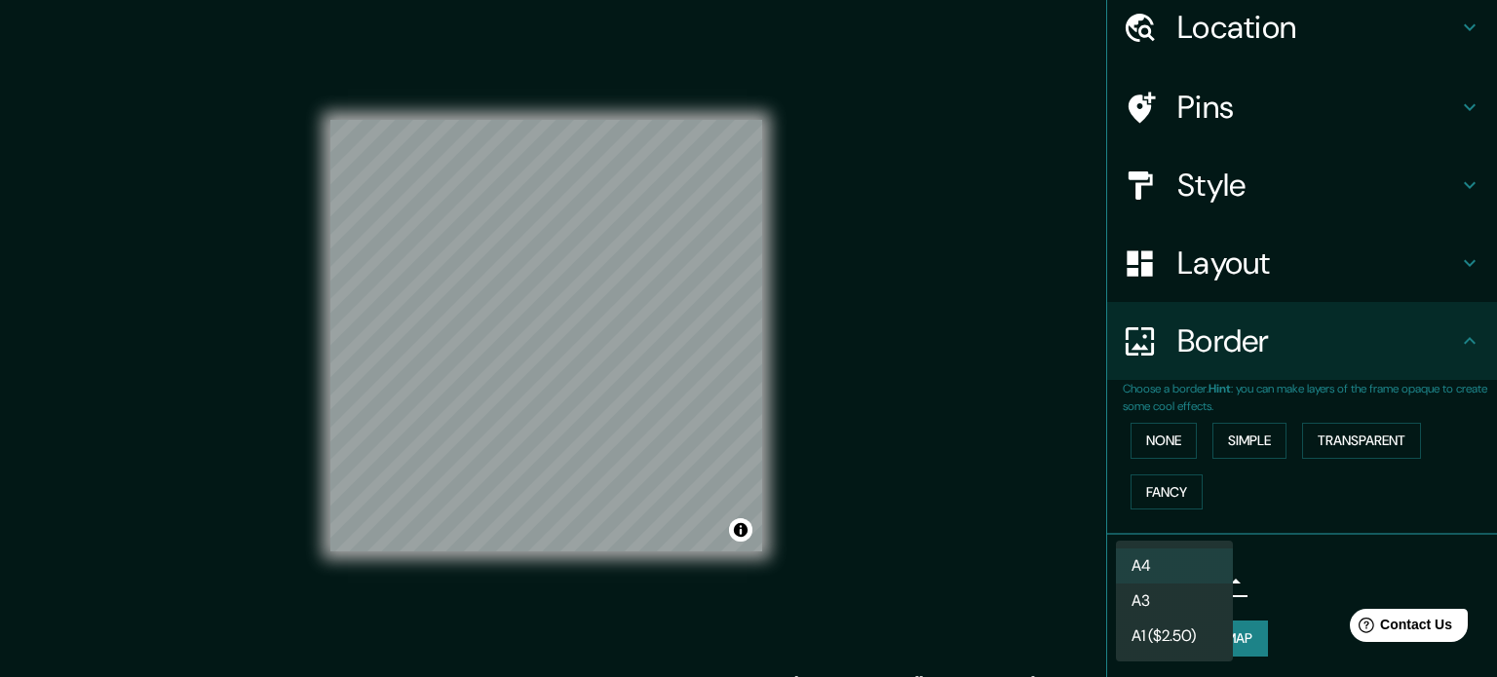
click at [1167, 633] on li "A1 ($2.50)" at bounding box center [1174, 636] width 117 height 35
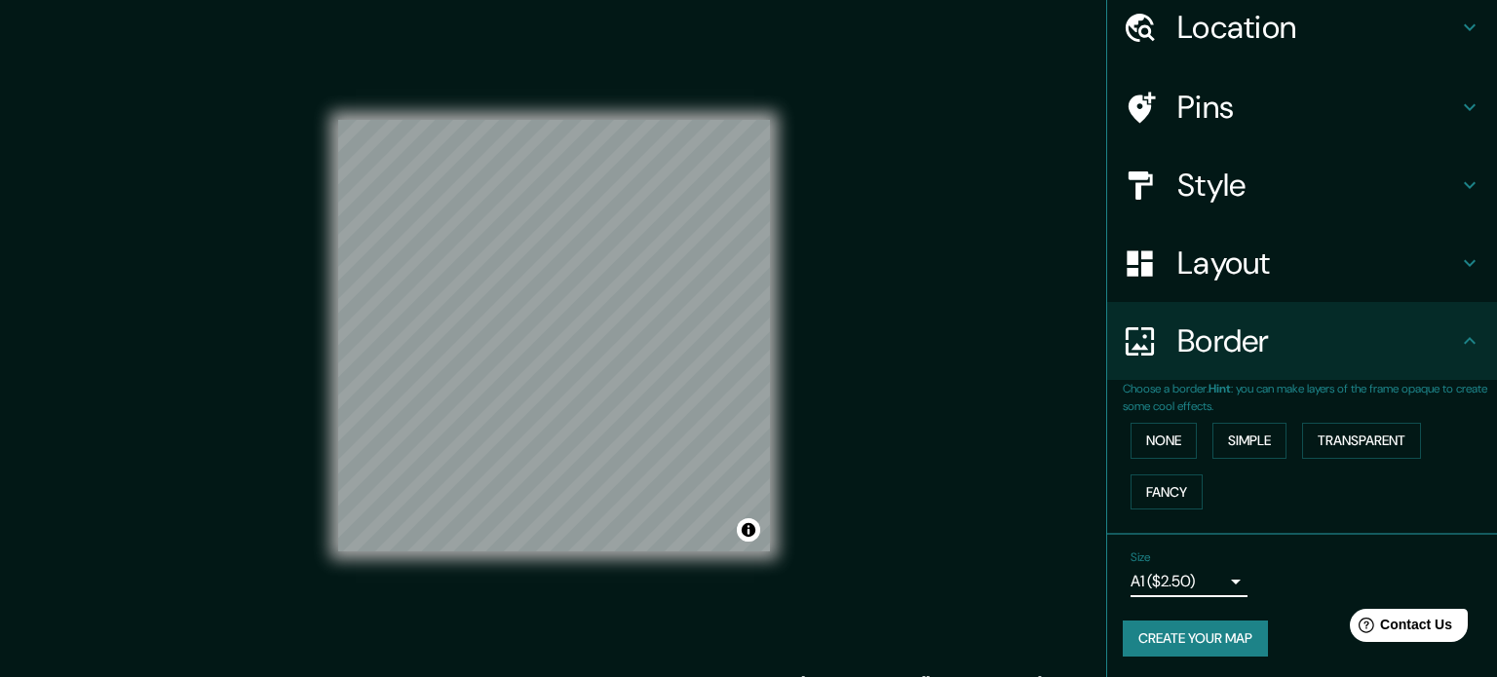
click at [1173, 584] on body "Mappin Location [GEOGRAPHIC_DATA] [GEOGRAPHIC_DATA] [GEOGRAPHIC_DATA] [GEOGRAPH…" at bounding box center [748, 338] width 1497 height 677
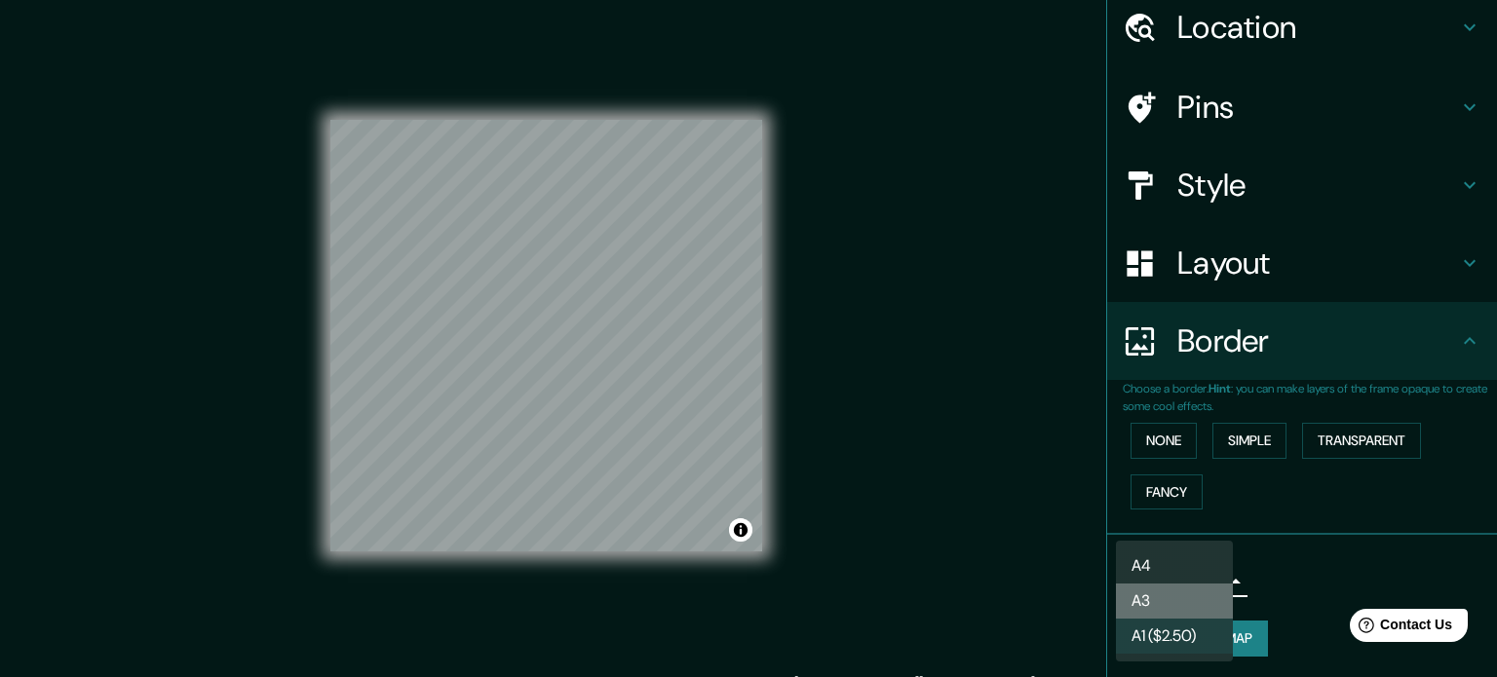
click at [1164, 614] on li "A3" at bounding box center [1174, 601] width 117 height 35
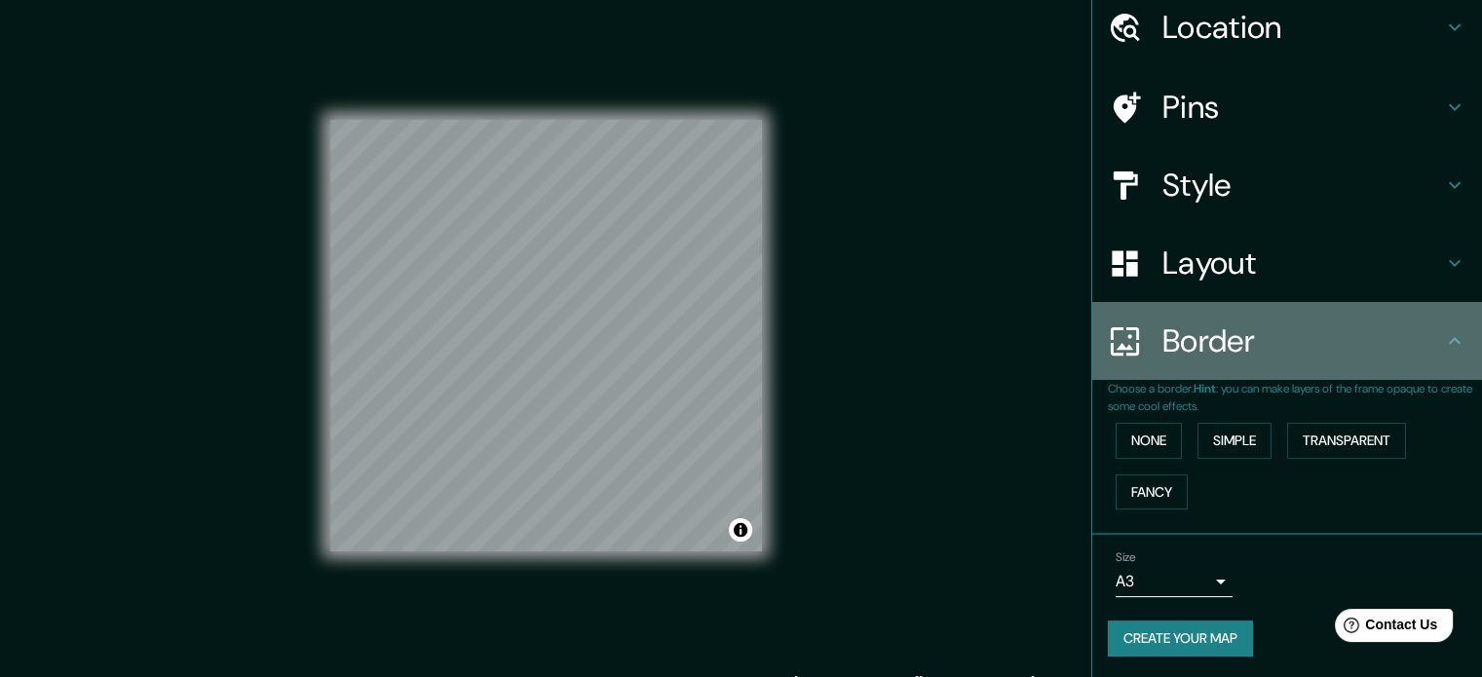
click at [1170, 372] on div "Border" at bounding box center [1288, 341] width 390 height 78
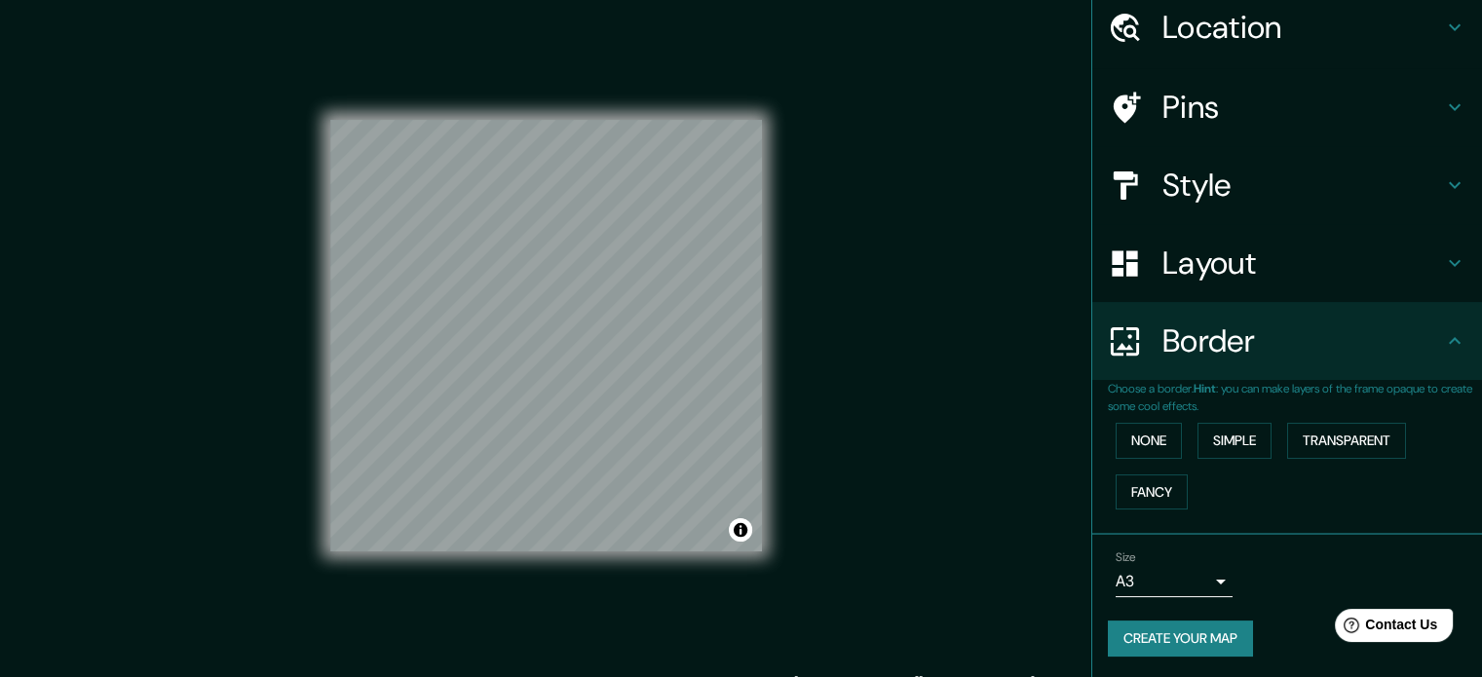
click at [1201, 244] on h4 "Layout" at bounding box center [1303, 263] width 281 height 39
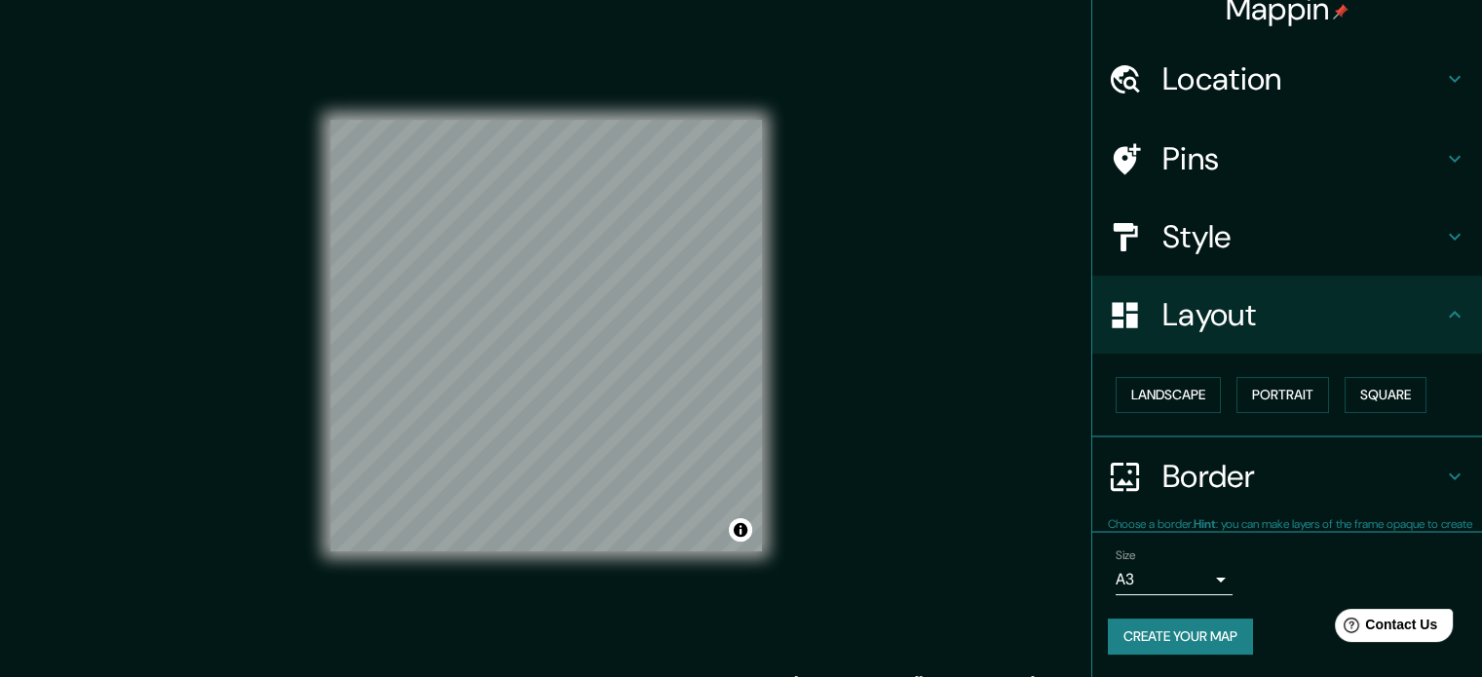
scroll to position [21, 0]
click at [1167, 391] on button "Landscape" at bounding box center [1168, 396] width 105 height 36
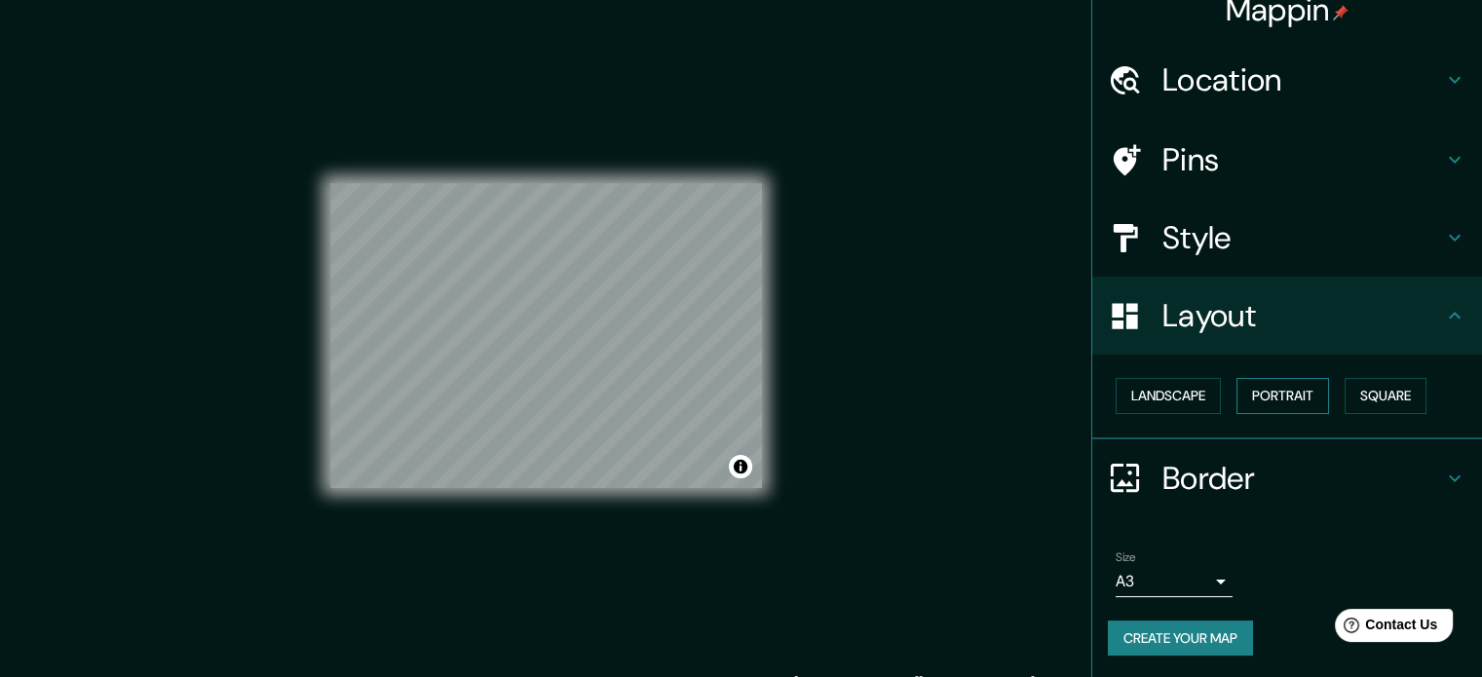
click at [1256, 386] on button "Portrait" at bounding box center [1283, 396] width 93 height 36
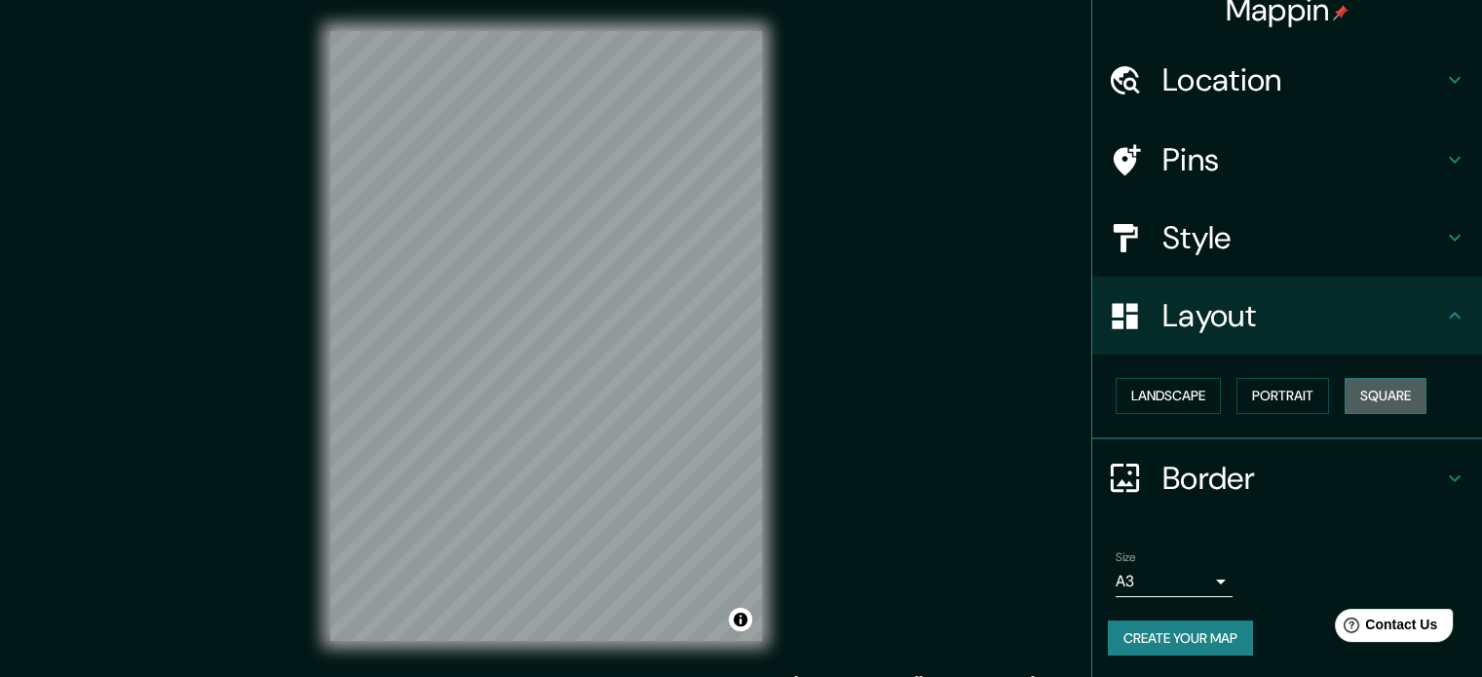
click at [1365, 391] on button "Square" at bounding box center [1386, 396] width 82 height 36
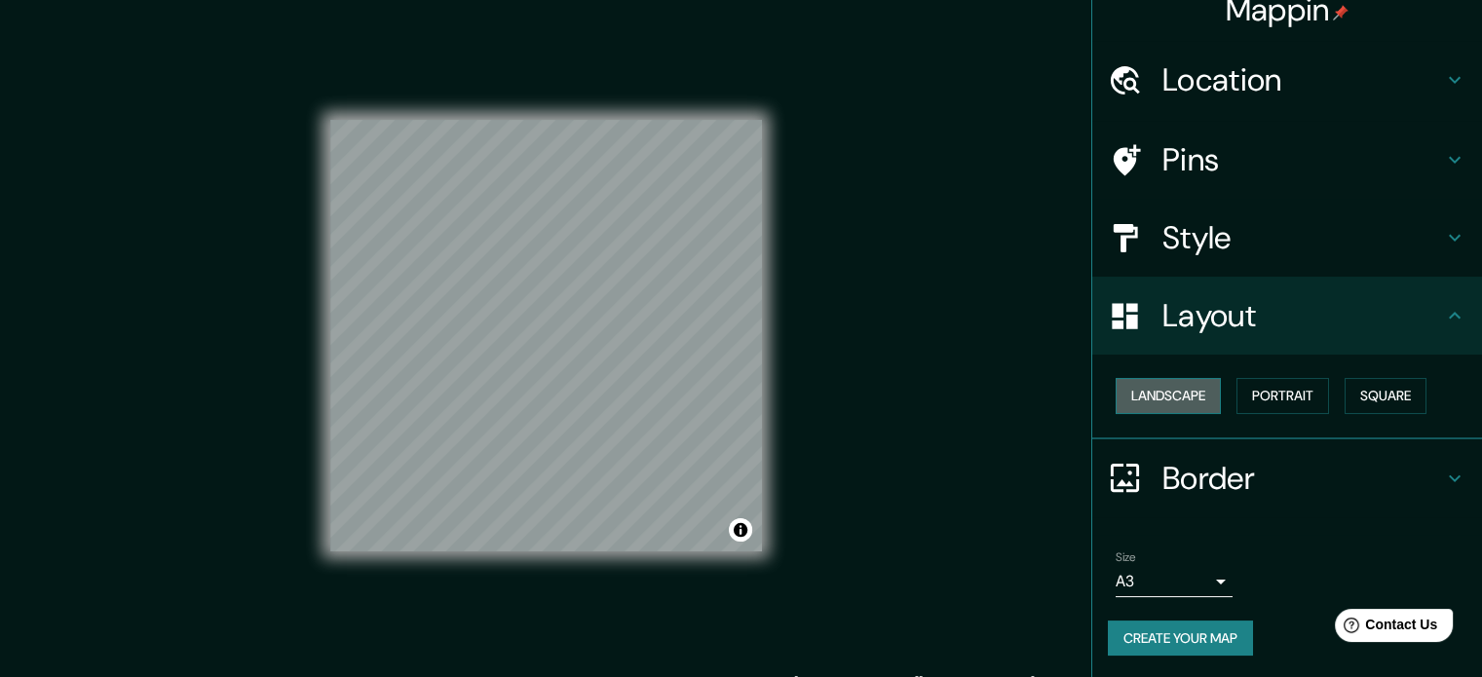
click at [1173, 393] on button "Landscape" at bounding box center [1168, 396] width 105 height 36
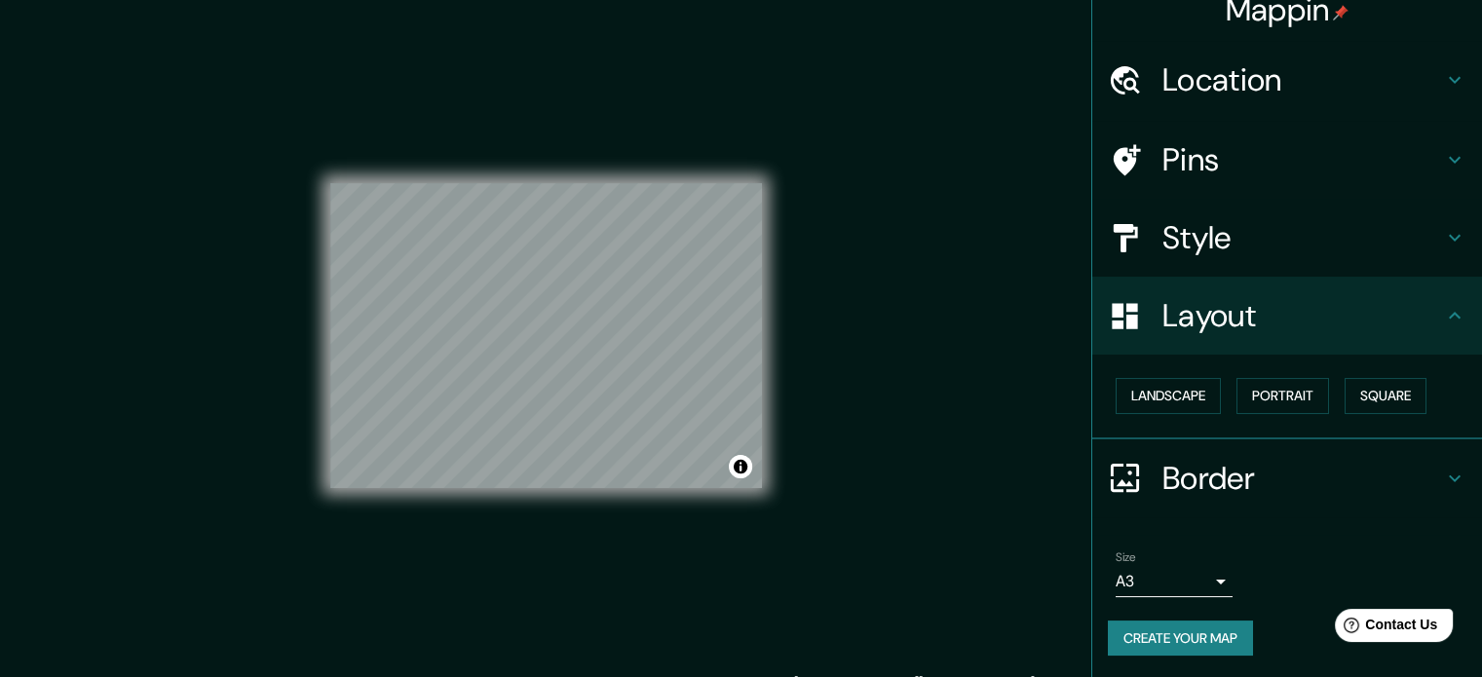
click at [1163, 249] on h4 "Style" at bounding box center [1303, 237] width 281 height 39
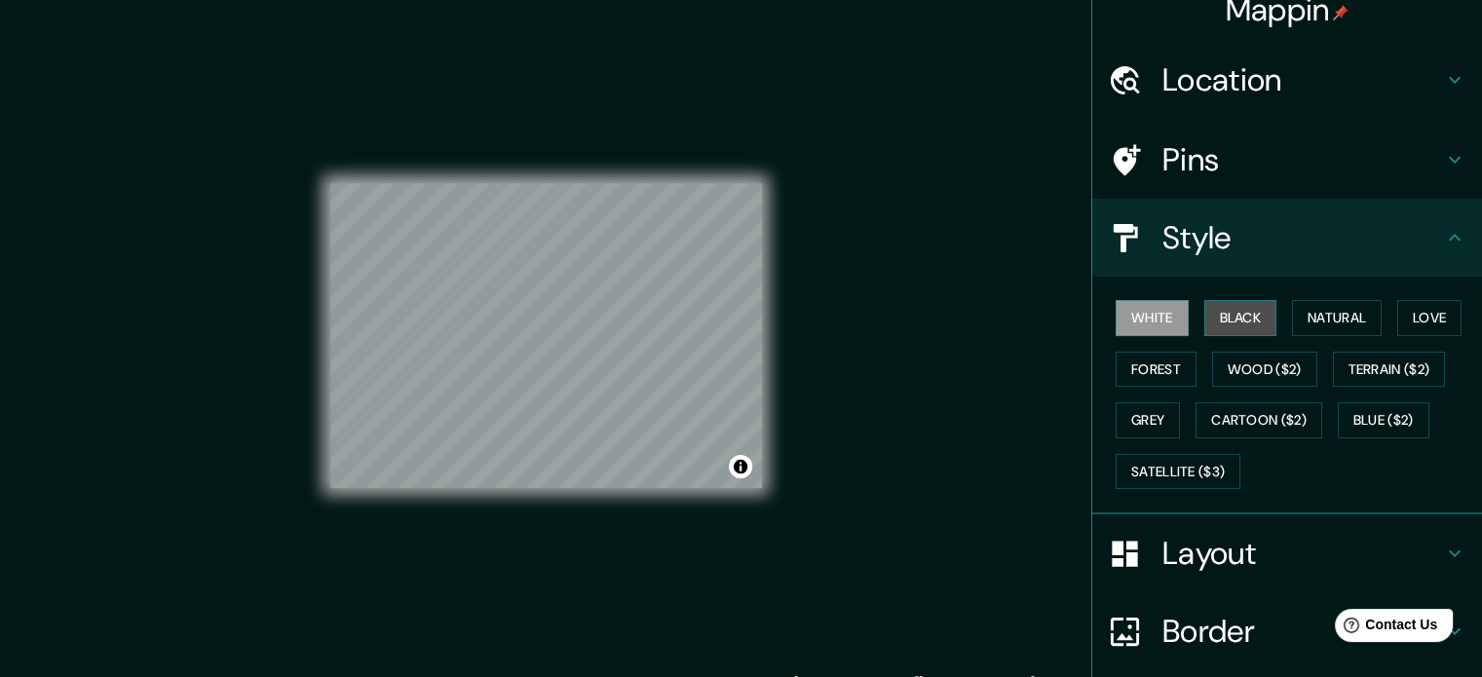
click at [1239, 323] on button "Black" at bounding box center [1241, 318] width 73 height 36
click at [1215, 241] on h4 "Style" at bounding box center [1303, 237] width 281 height 39
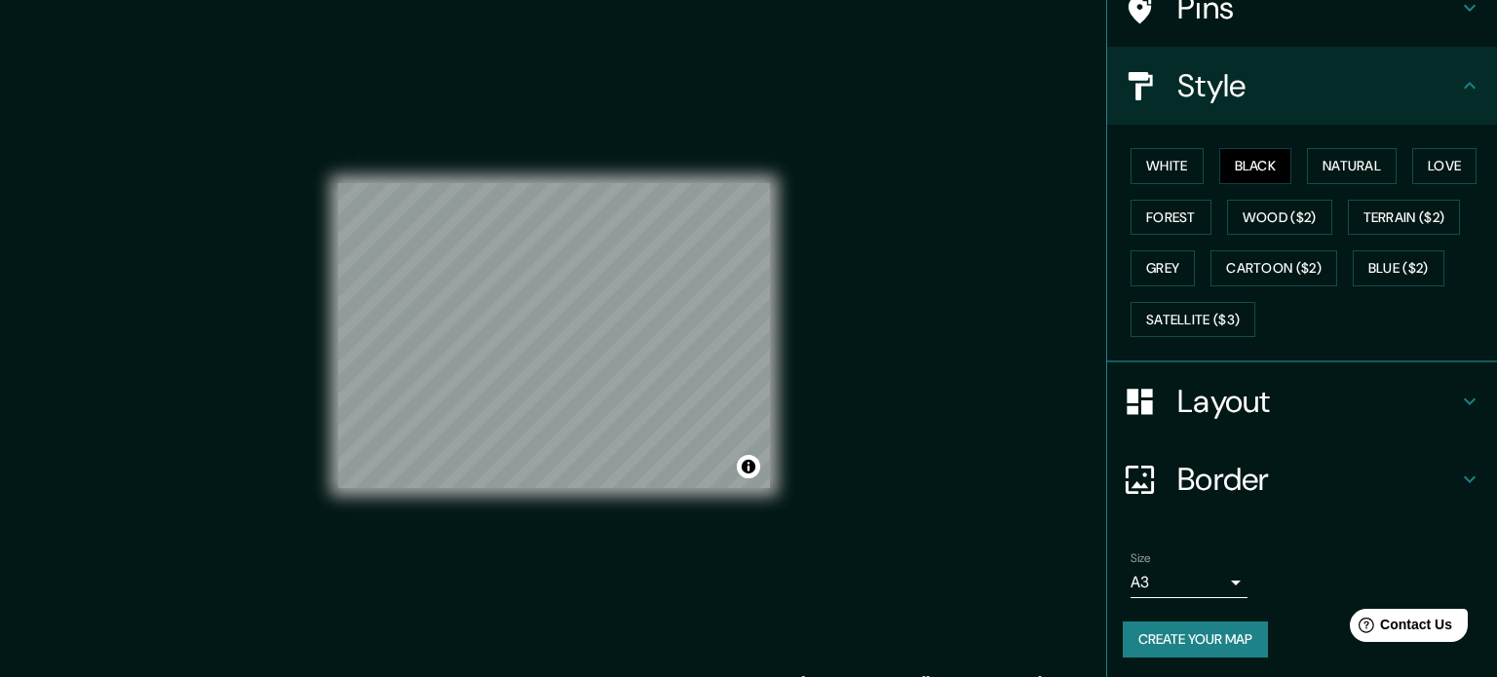
click at [1189, 592] on body "Mappin Location [GEOGRAPHIC_DATA] [GEOGRAPHIC_DATA] [GEOGRAPHIC_DATA] [GEOGRAPH…" at bounding box center [748, 338] width 1497 height 677
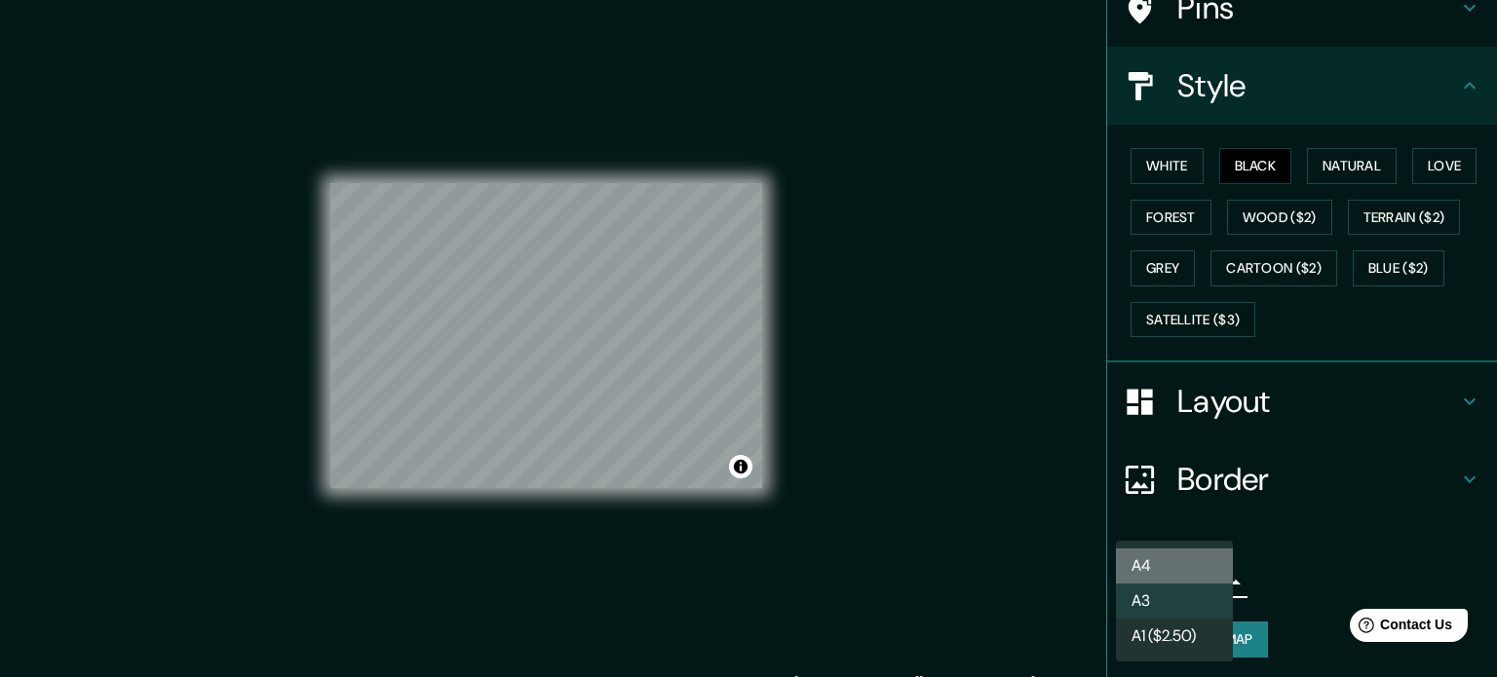
click at [1167, 576] on li "A4" at bounding box center [1174, 566] width 117 height 35
type input "single"
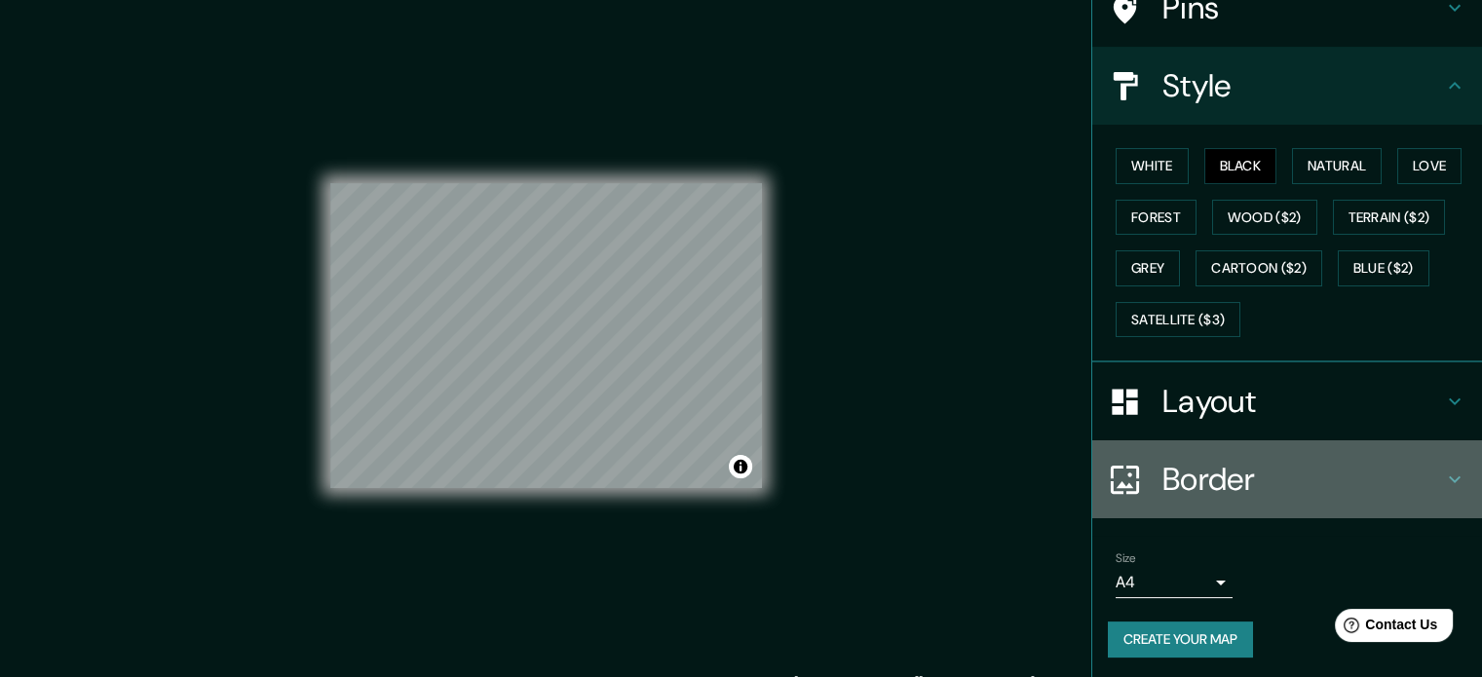
click at [1201, 475] on h4 "Border" at bounding box center [1303, 479] width 281 height 39
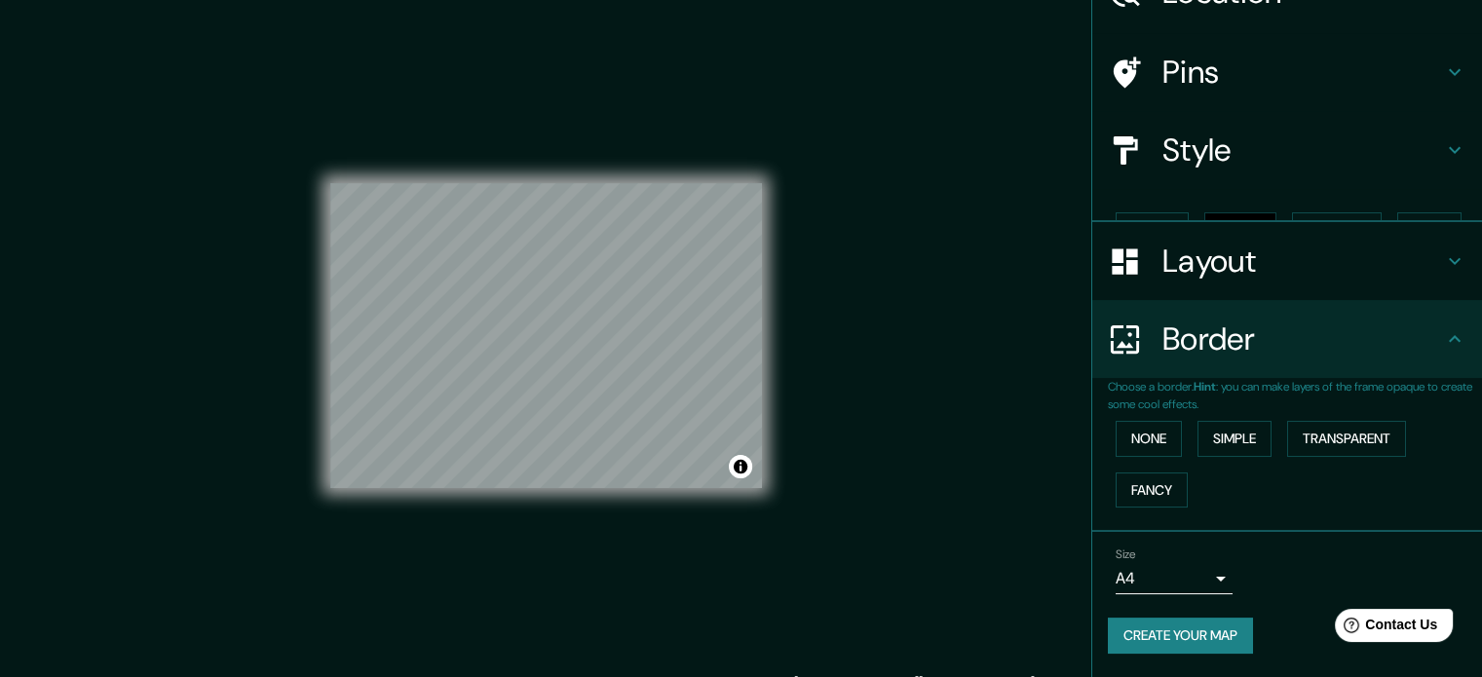
scroll to position [74, 0]
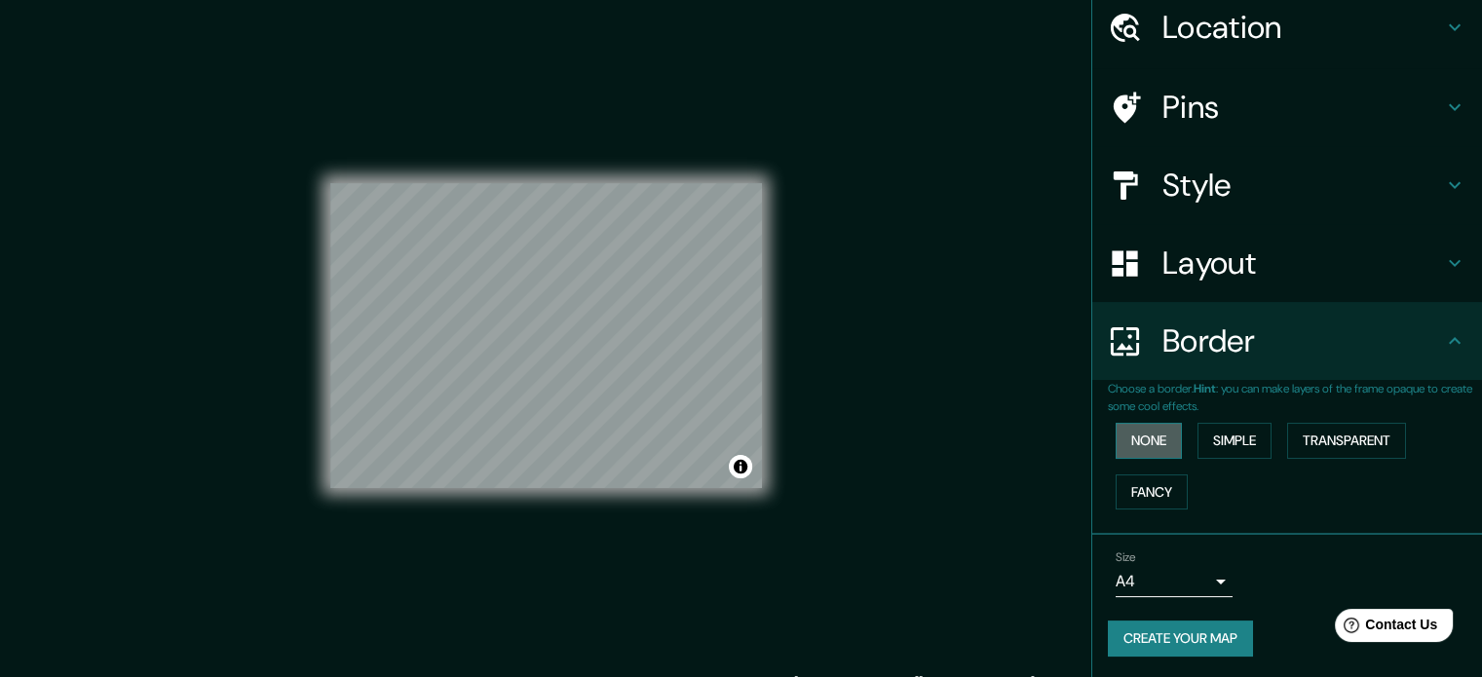
click at [1142, 446] on button "None" at bounding box center [1149, 441] width 66 height 36
click at [1305, 341] on h4 "Border" at bounding box center [1303, 341] width 281 height 39
click at [1250, 276] on h4 "Layout" at bounding box center [1303, 263] width 281 height 39
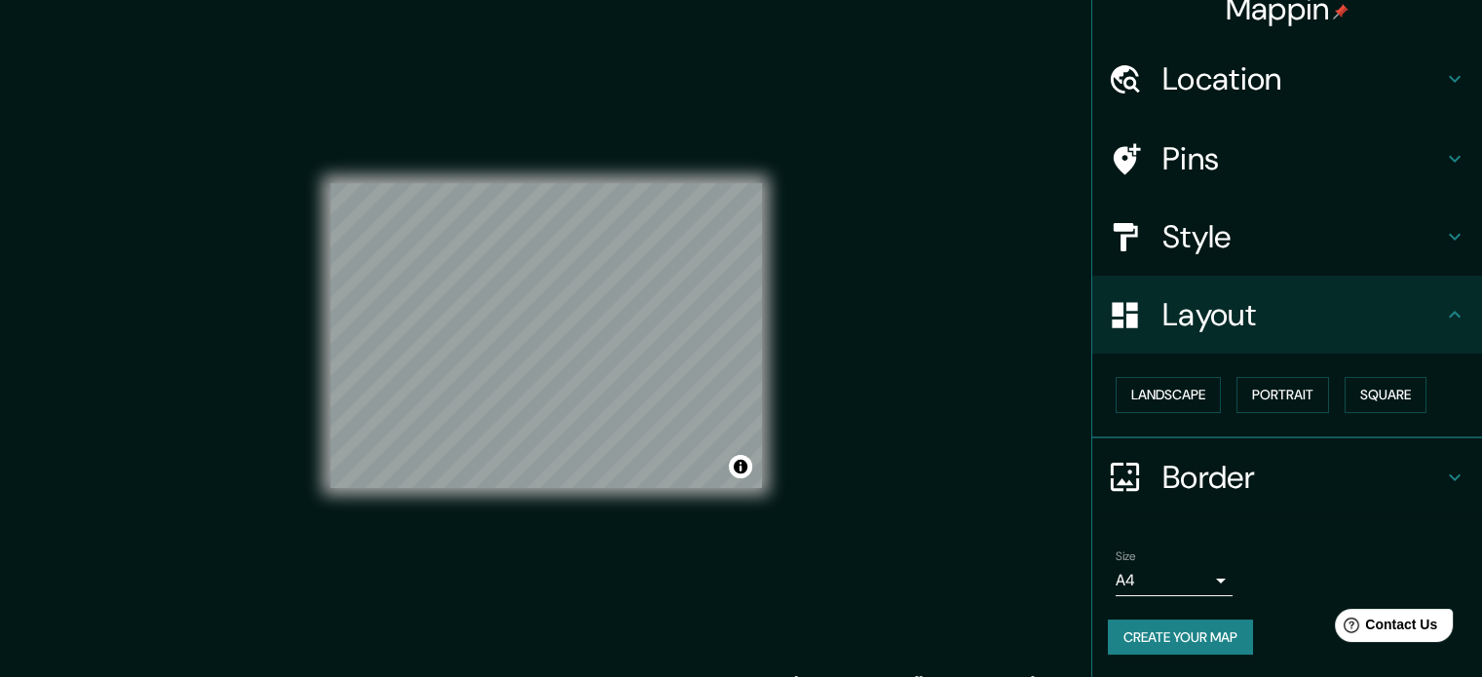
scroll to position [21, 0]
click at [1273, 397] on button "Portrait" at bounding box center [1283, 396] width 93 height 36
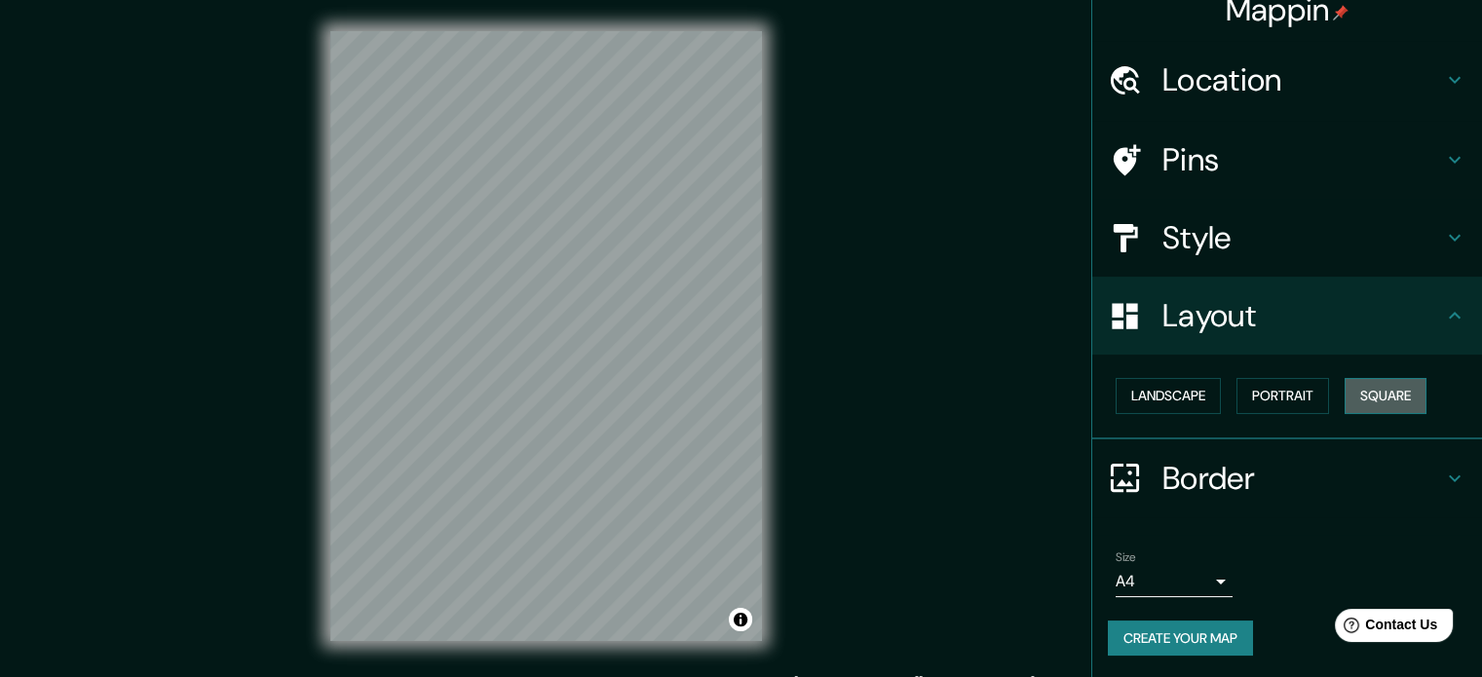
click at [1365, 405] on button "Square" at bounding box center [1386, 396] width 82 height 36
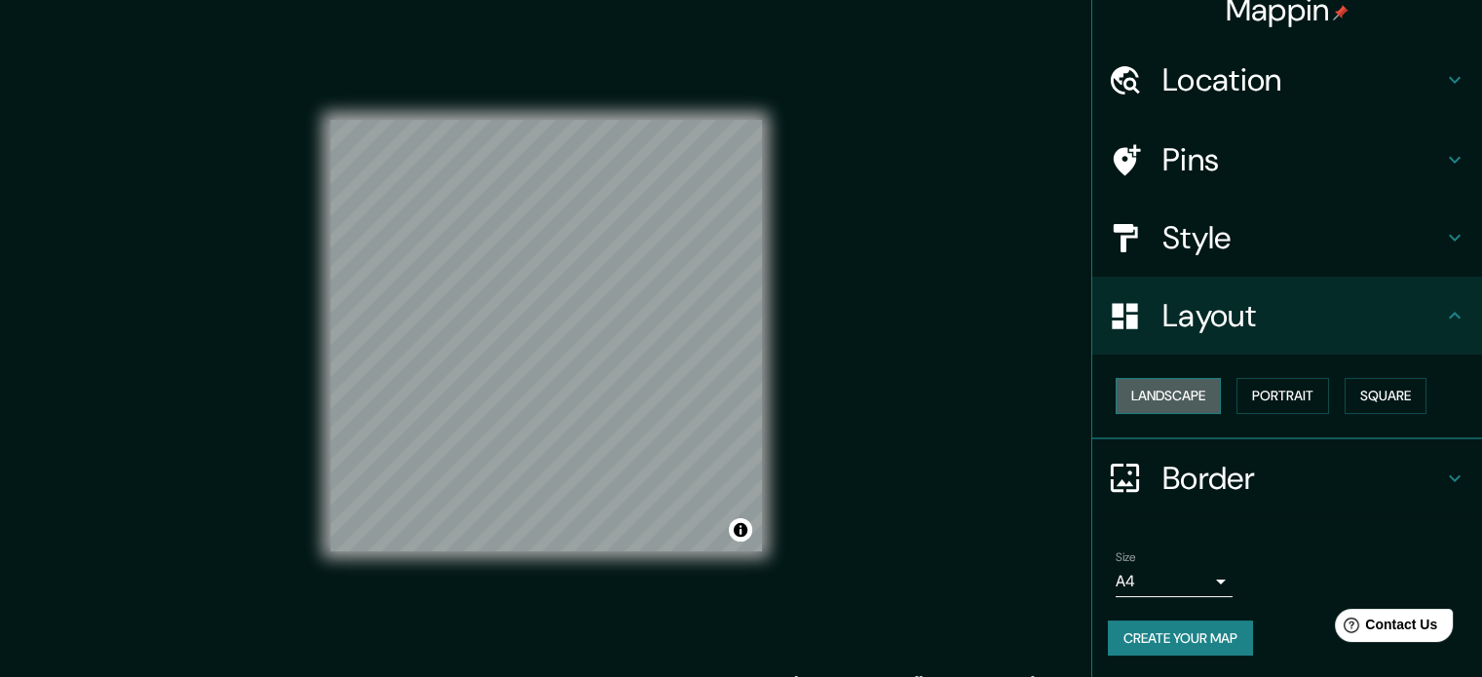
click at [1192, 393] on button "Landscape" at bounding box center [1168, 396] width 105 height 36
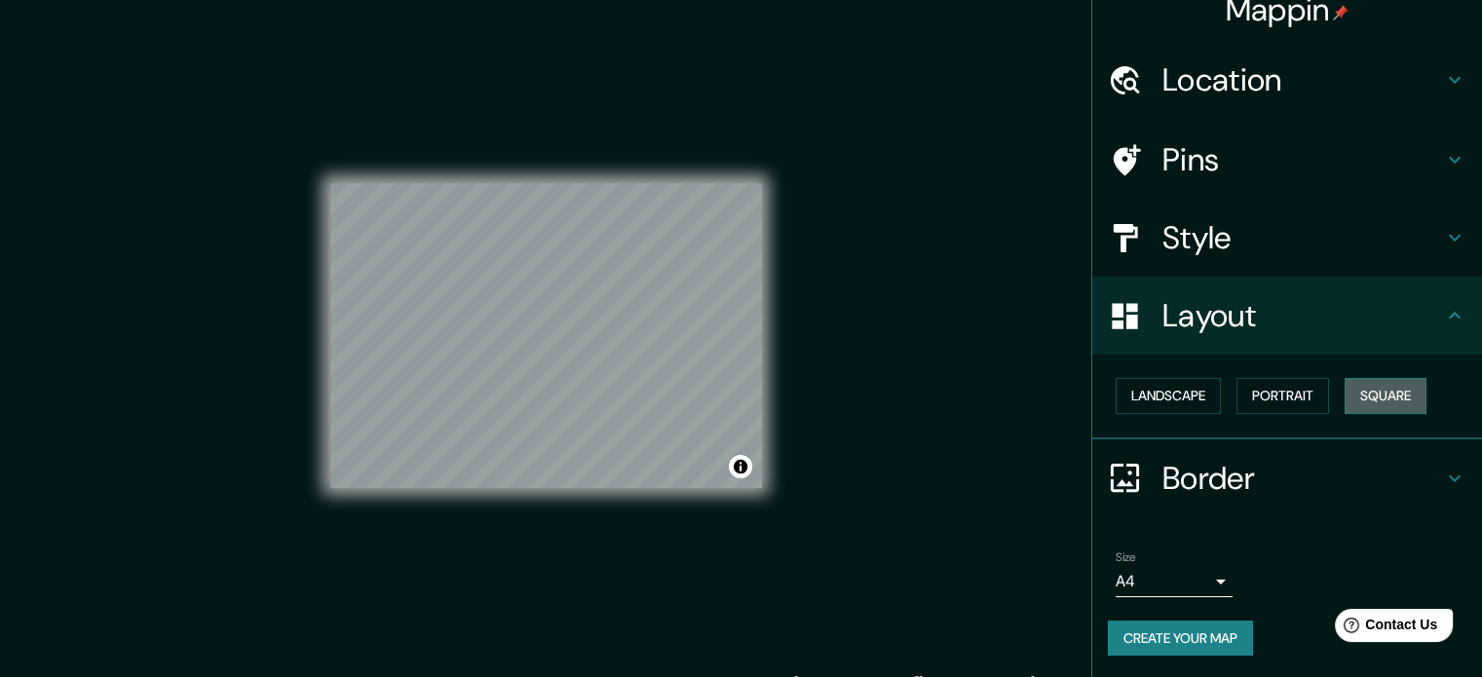
click at [1361, 396] on button "Square" at bounding box center [1386, 396] width 82 height 36
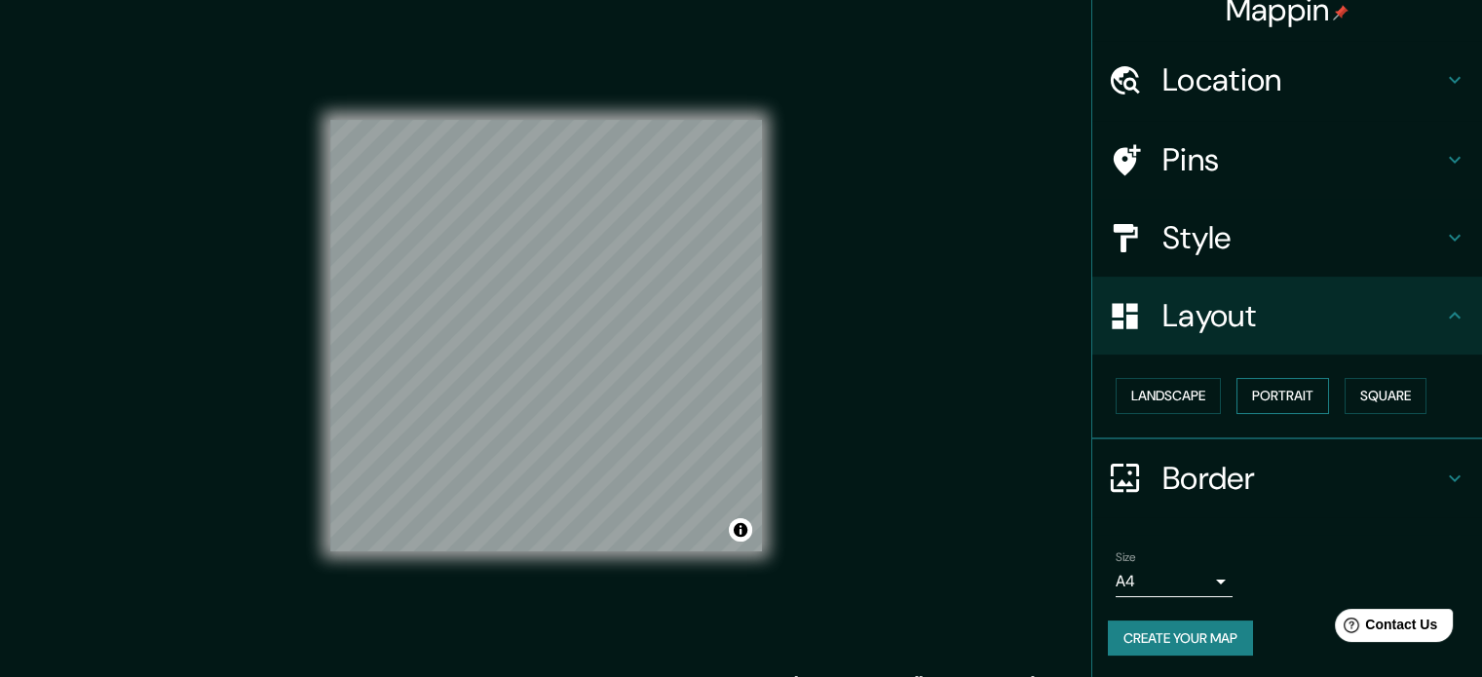
click at [1281, 397] on button "Portrait" at bounding box center [1283, 396] width 93 height 36
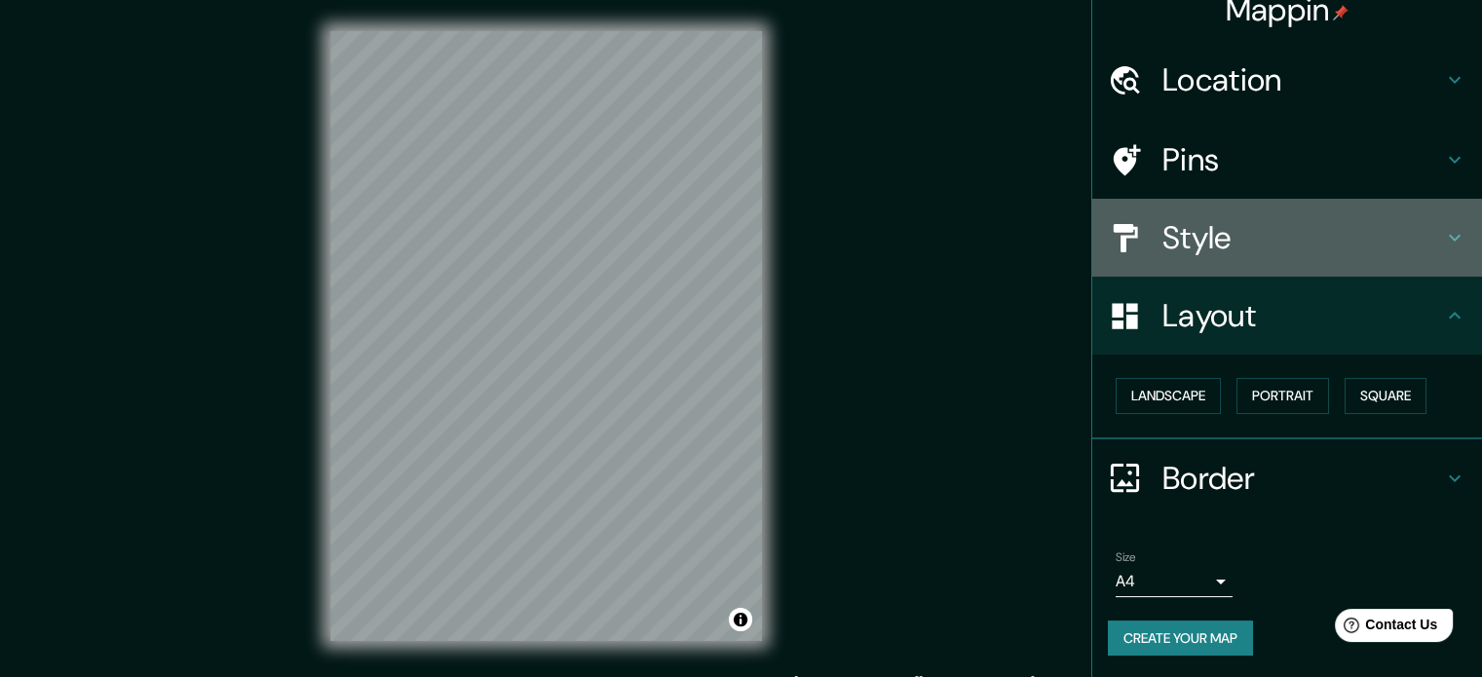
click at [1191, 218] on h4 "Style" at bounding box center [1303, 237] width 281 height 39
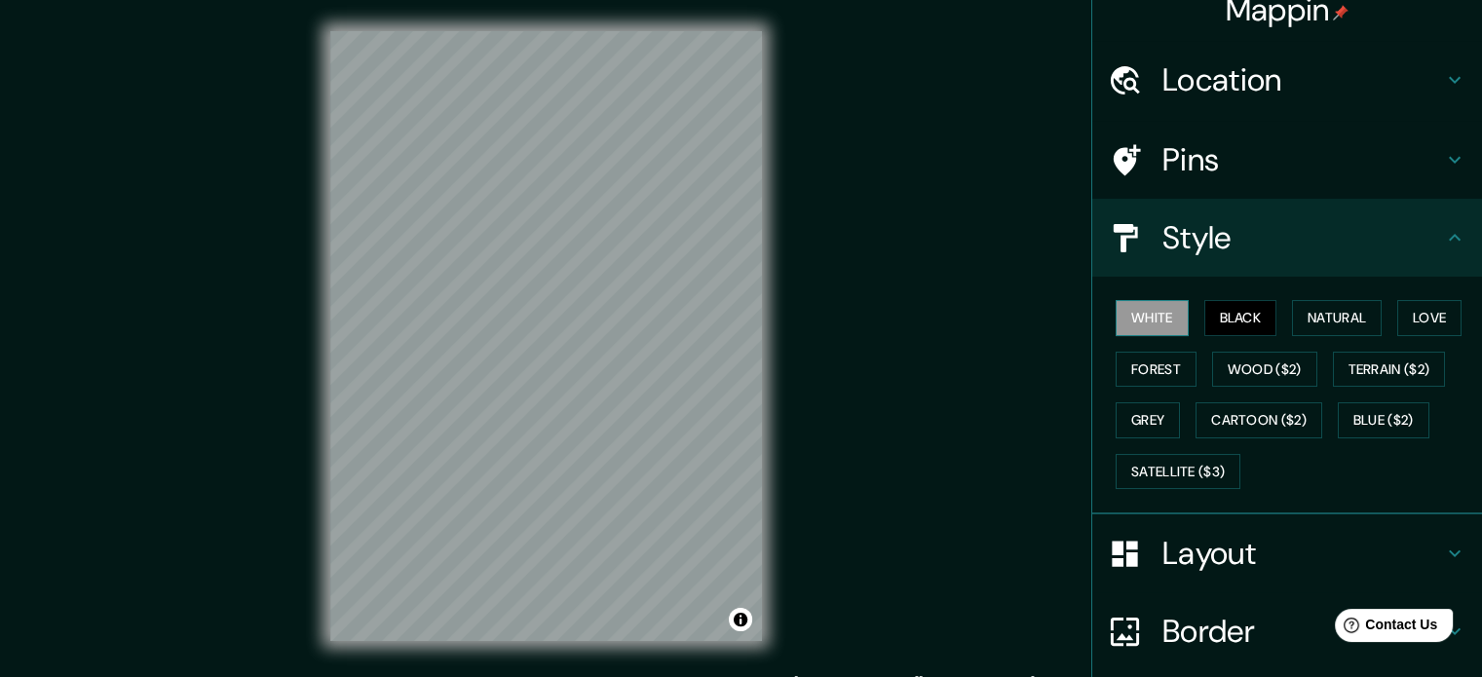
click at [1134, 317] on button "White" at bounding box center [1152, 318] width 73 height 36
click at [1242, 325] on button "Black" at bounding box center [1241, 318] width 73 height 36
click at [1333, 318] on button "Natural" at bounding box center [1337, 318] width 90 height 36
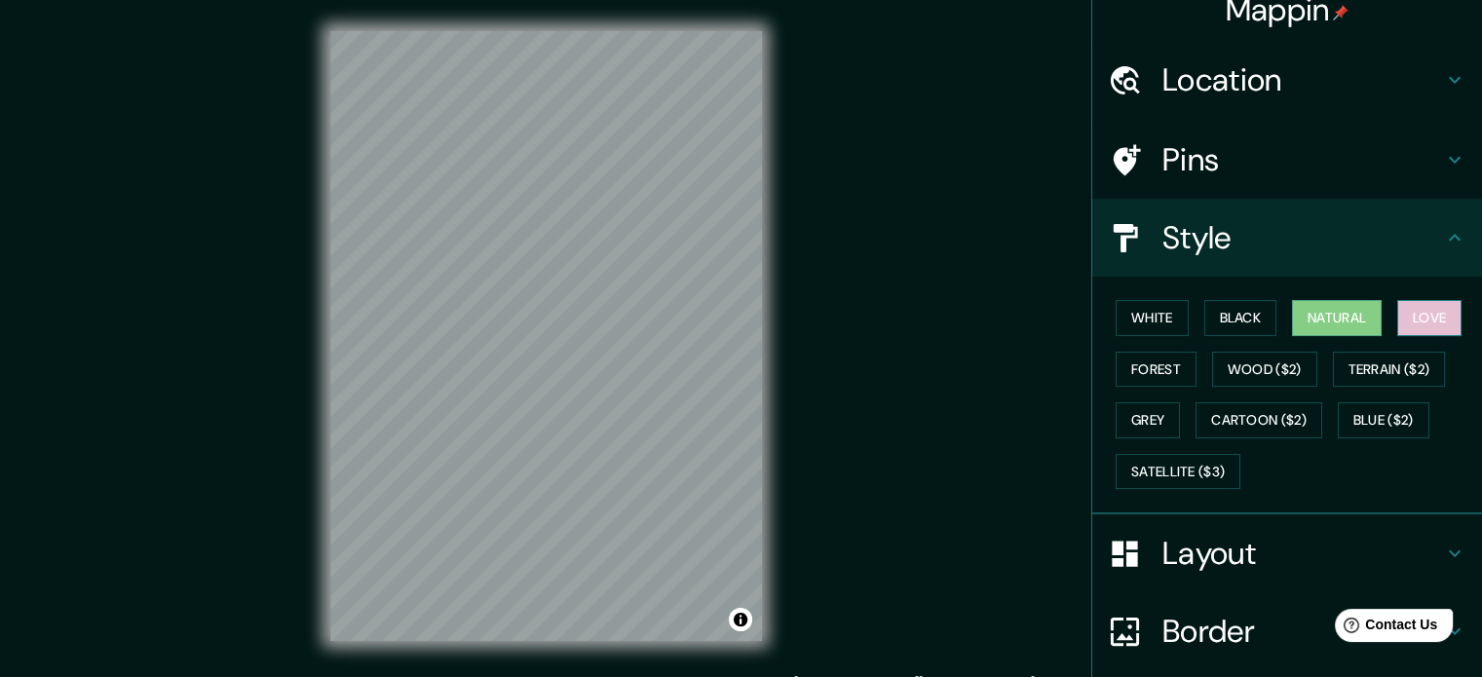
click at [1398, 310] on button "Love" at bounding box center [1430, 318] width 64 height 36
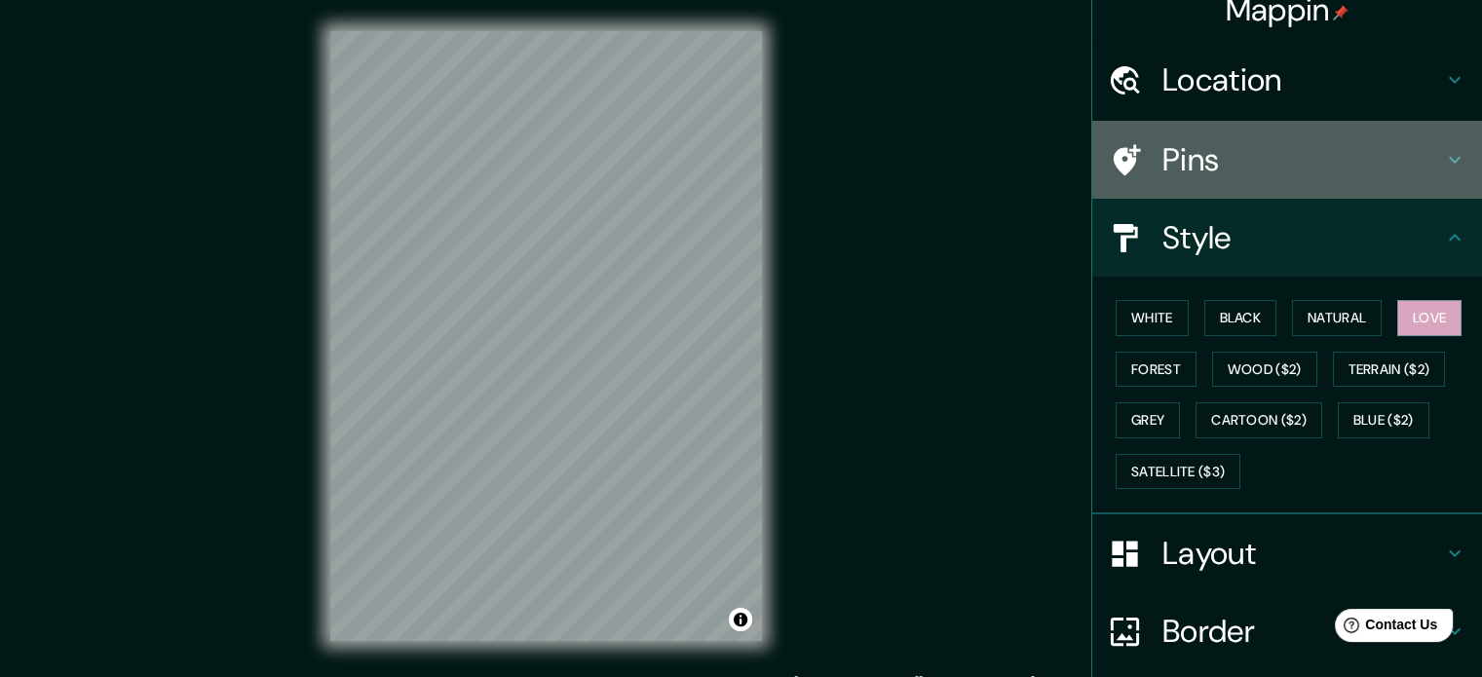
click at [1260, 126] on div "Pins" at bounding box center [1288, 160] width 390 height 78
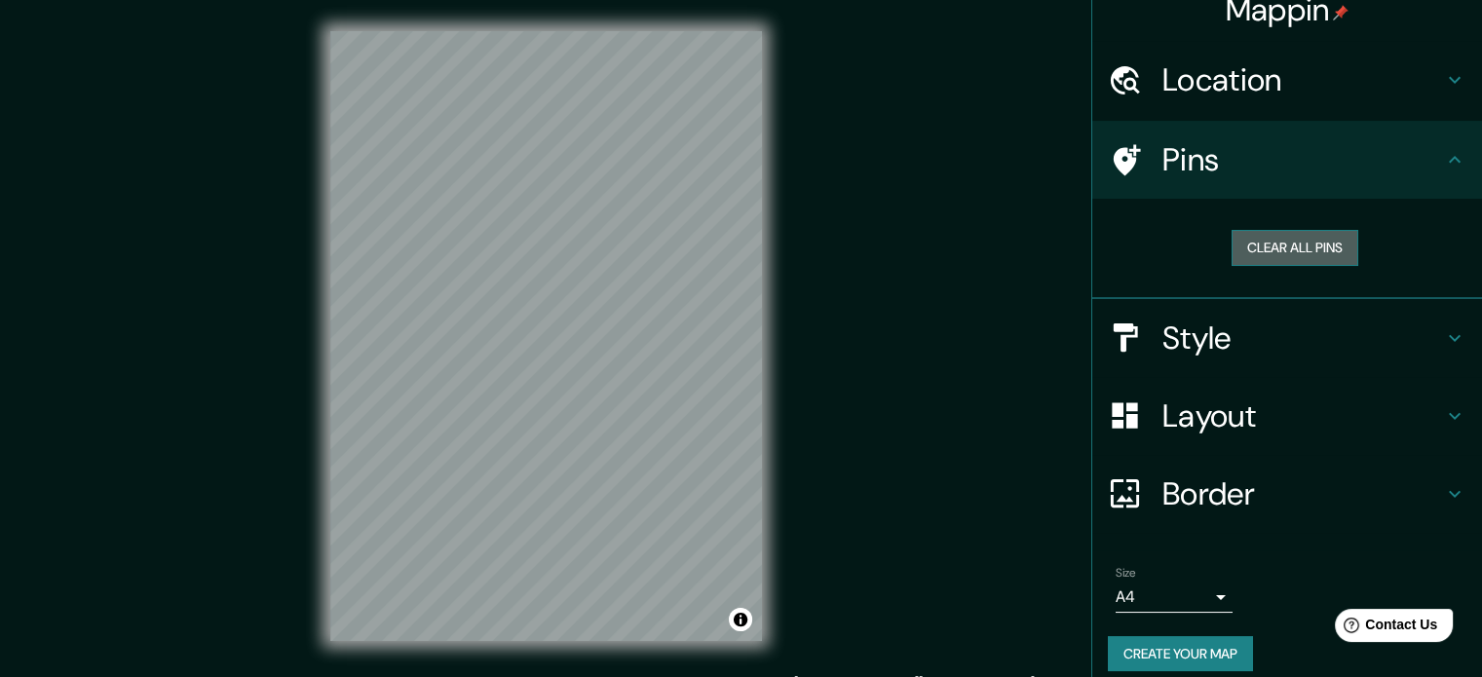
click at [1268, 243] on button "Clear all pins" at bounding box center [1295, 248] width 127 height 36
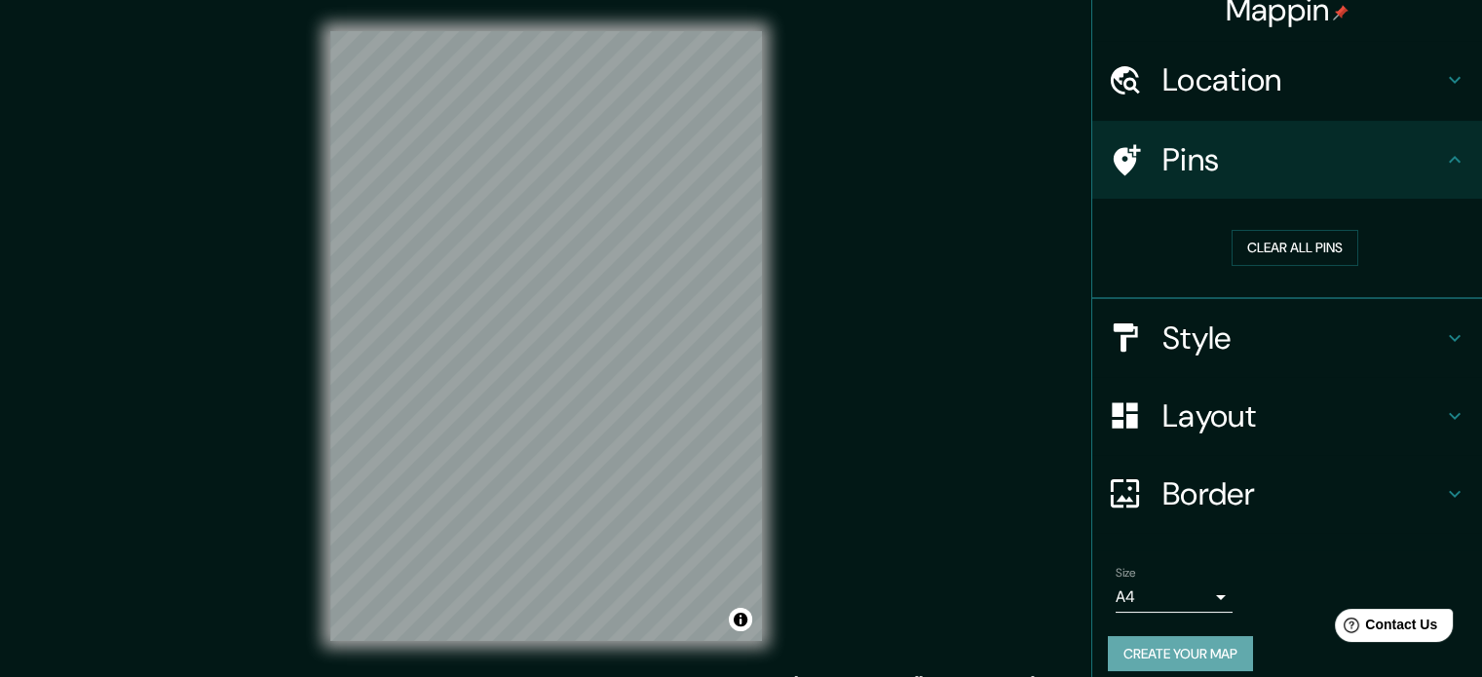
click at [1222, 640] on button "Create your map" at bounding box center [1180, 654] width 145 height 36
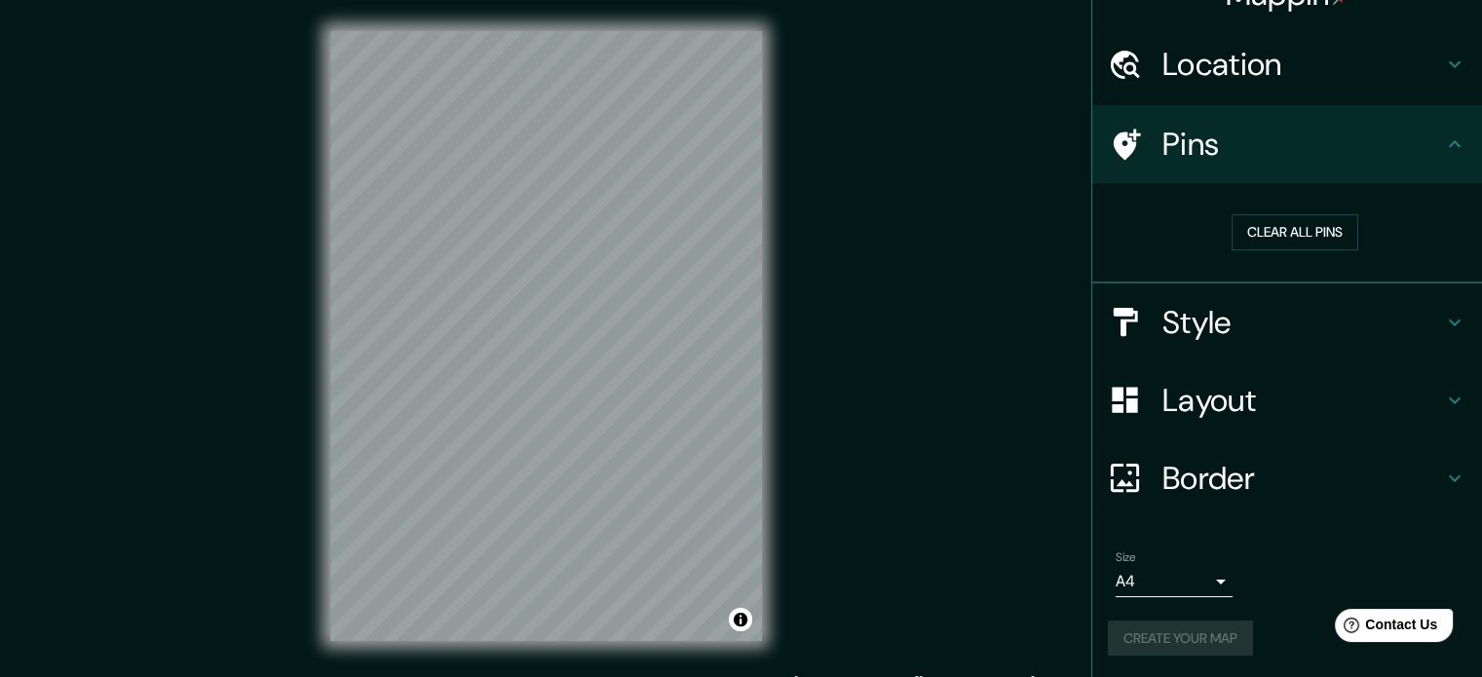
click at [1185, 640] on div "Create your map" at bounding box center [1287, 639] width 359 height 36
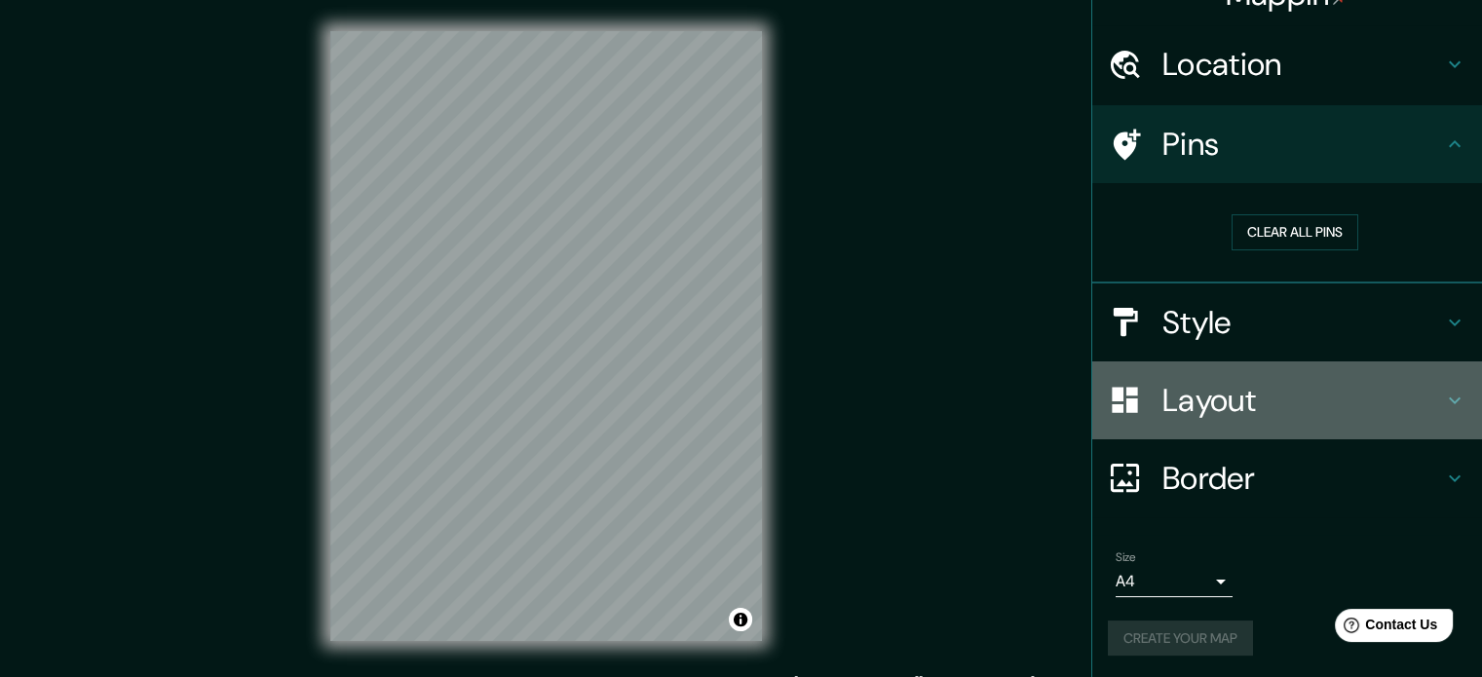
click at [1216, 394] on h4 "Layout" at bounding box center [1303, 400] width 281 height 39
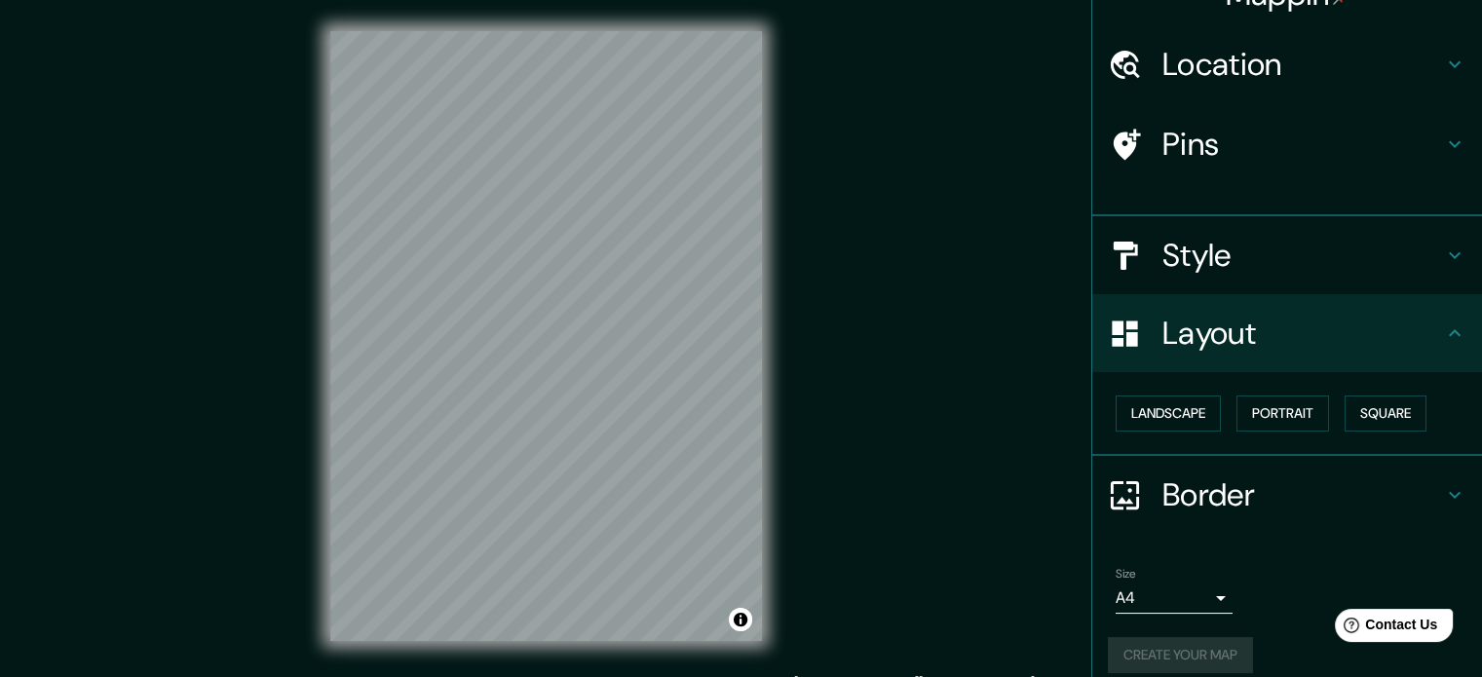
scroll to position [21, 0]
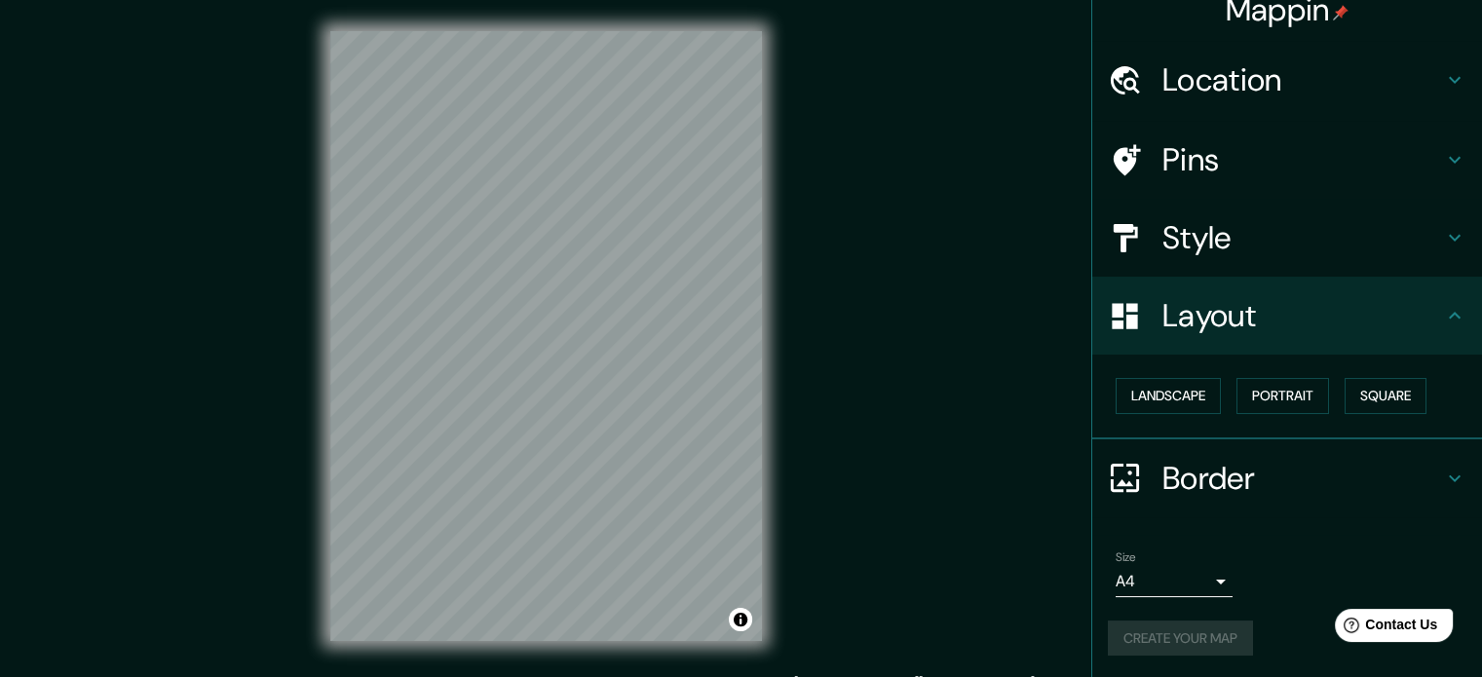
click at [1173, 635] on div "Create your map" at bounding box center [1287, 639] width 359 height 36
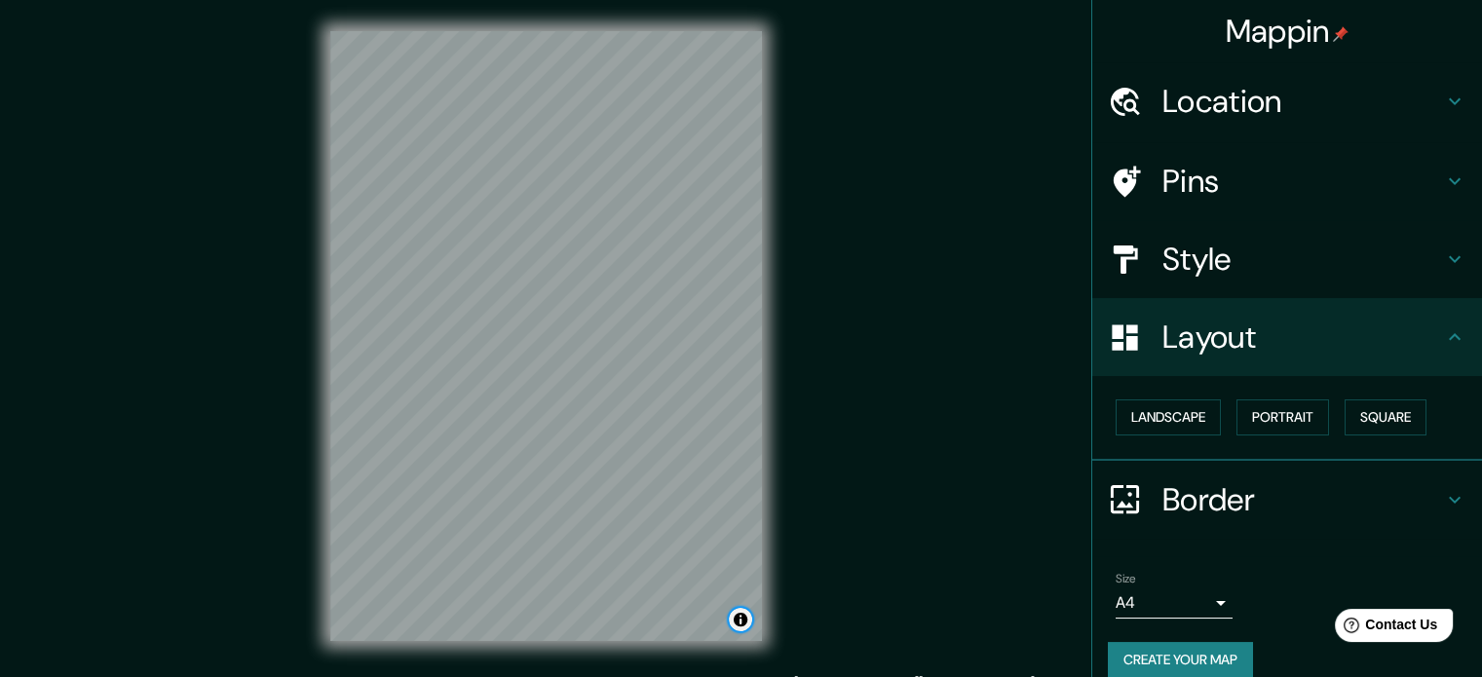
click at [749, 616] on button "Toggle attribution" at bounding box center [740, 619] width 23 height 23
